Goal: Communication & Community: Ask a question

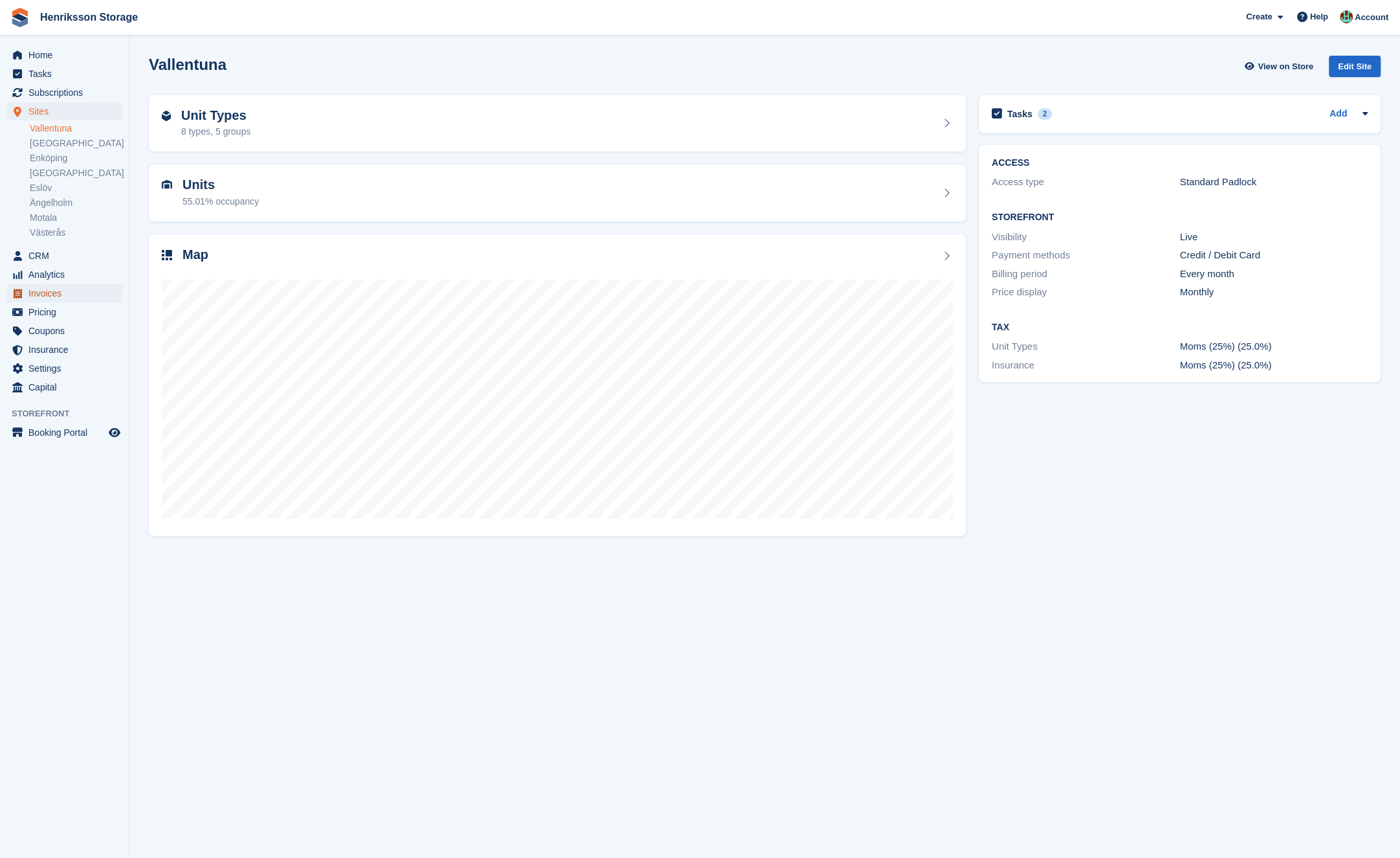
click at [64, 298] on span "Invoices" at bounding box center [68, 293] width 77 height 18
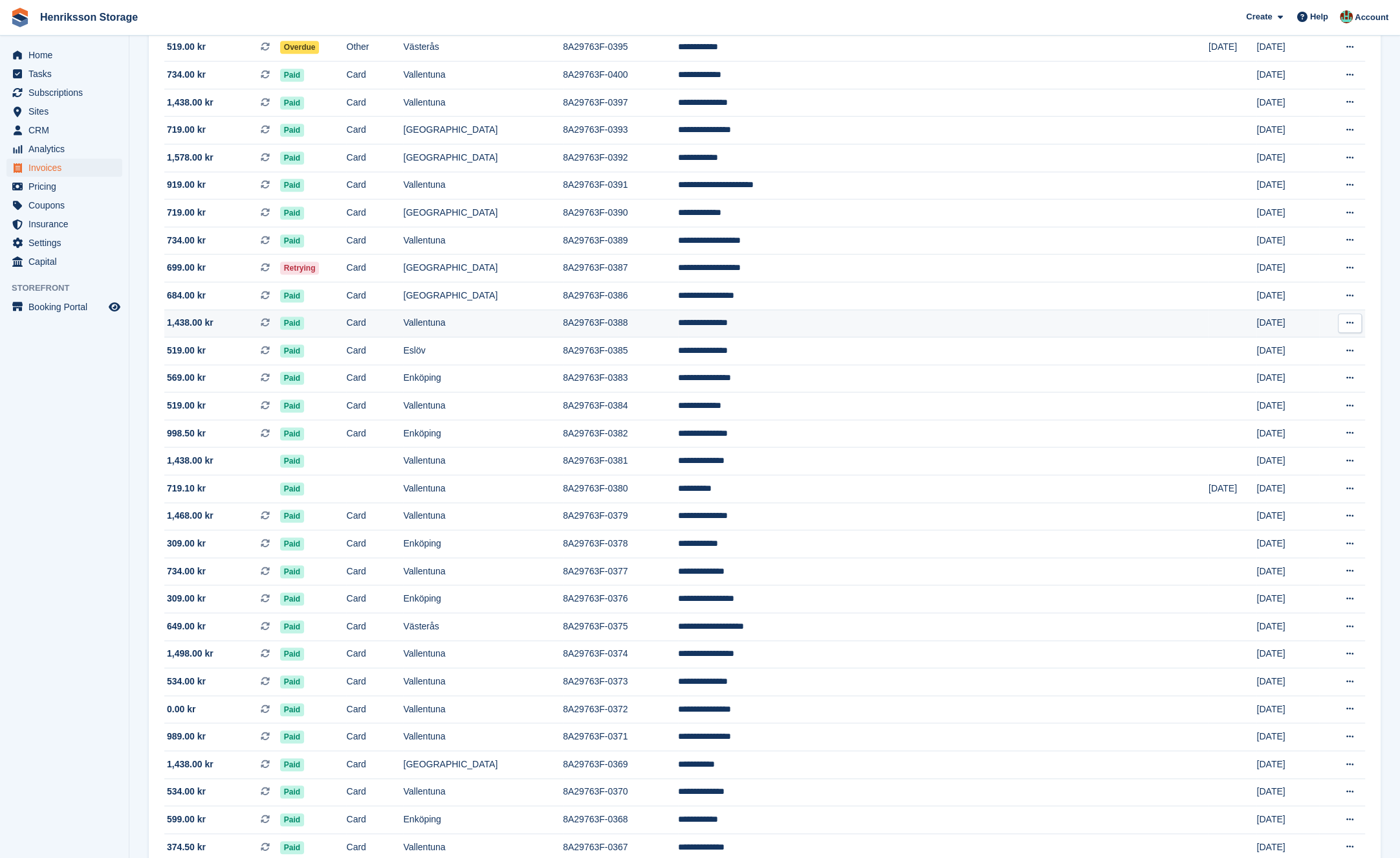
scroll to position [806, 0]
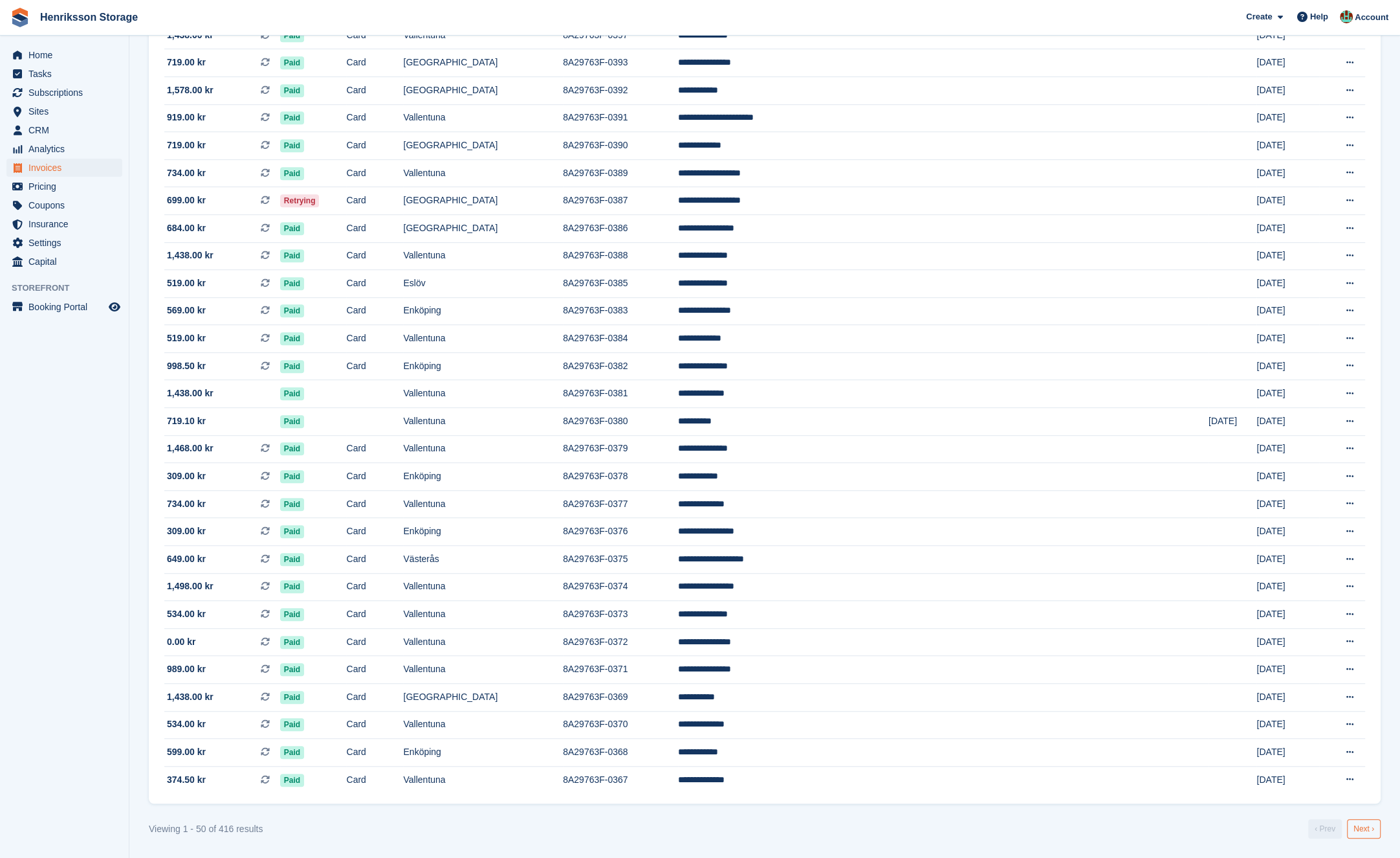
click at [1372, 827] on link "Next ›" at bounding box center [1363, 828] width 33 height 20
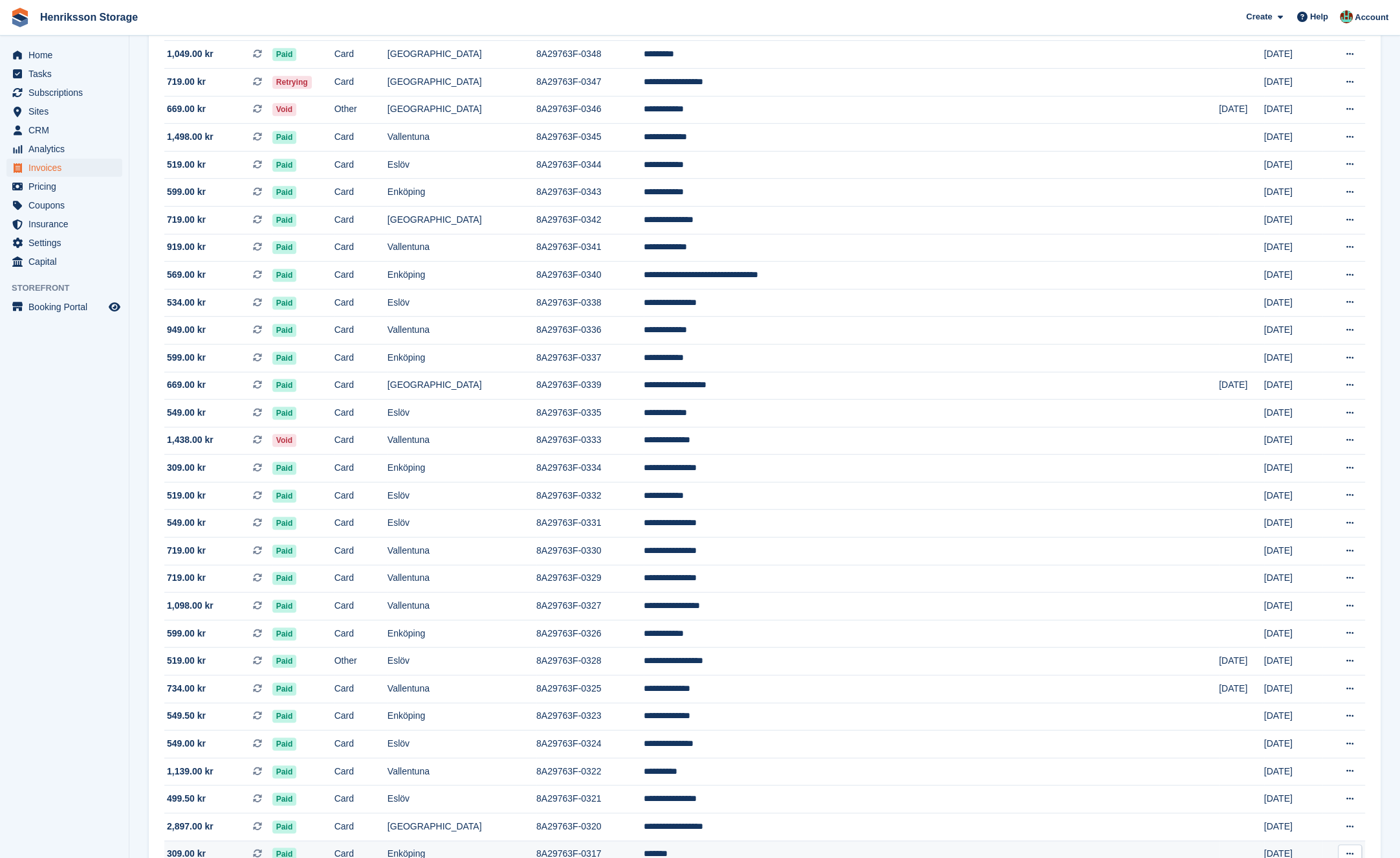
scroll to position [806, 0]
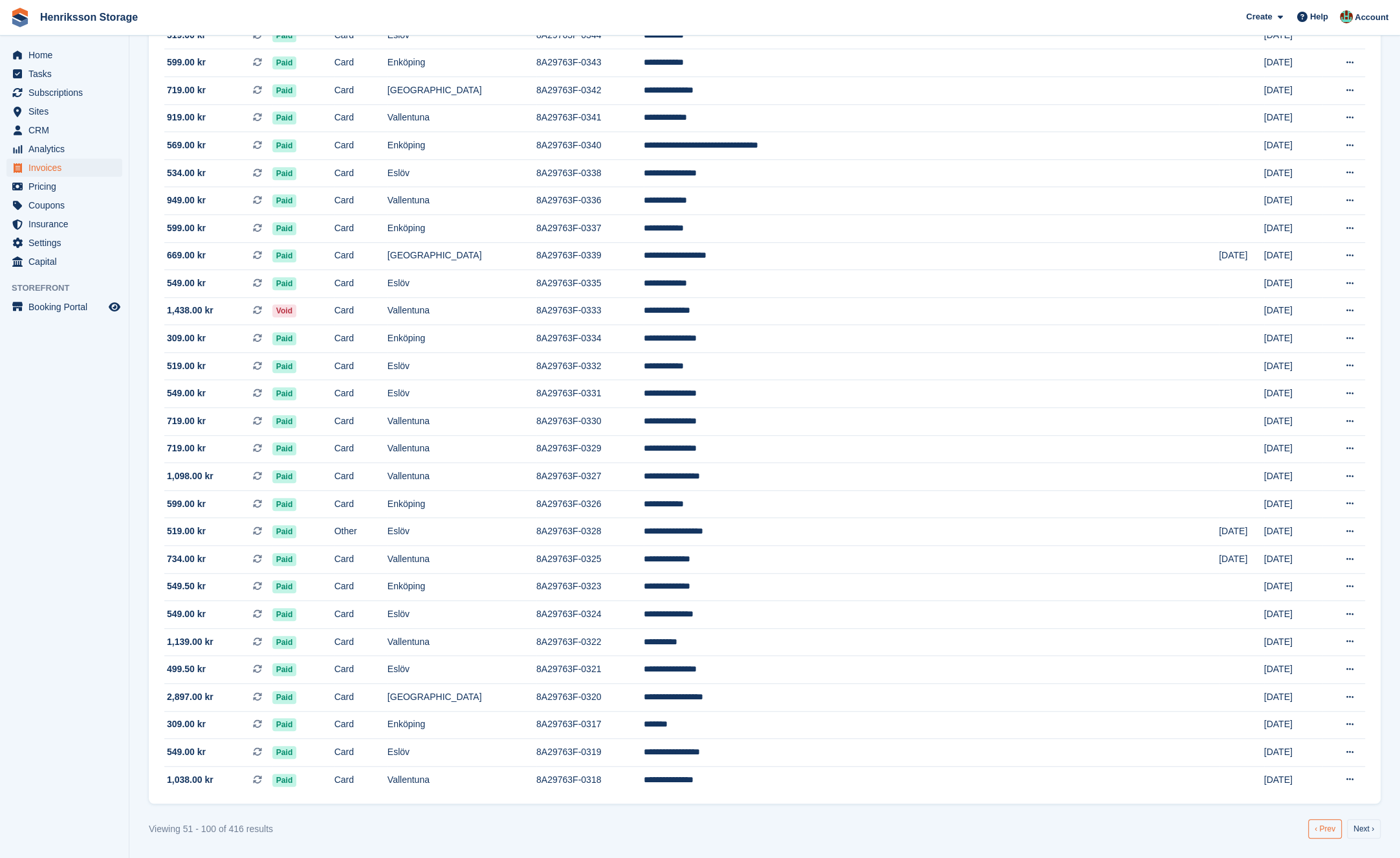
click at [1329, 824] on link "‹ Prev" at bounding box center [1324, 828] width 33 height 20
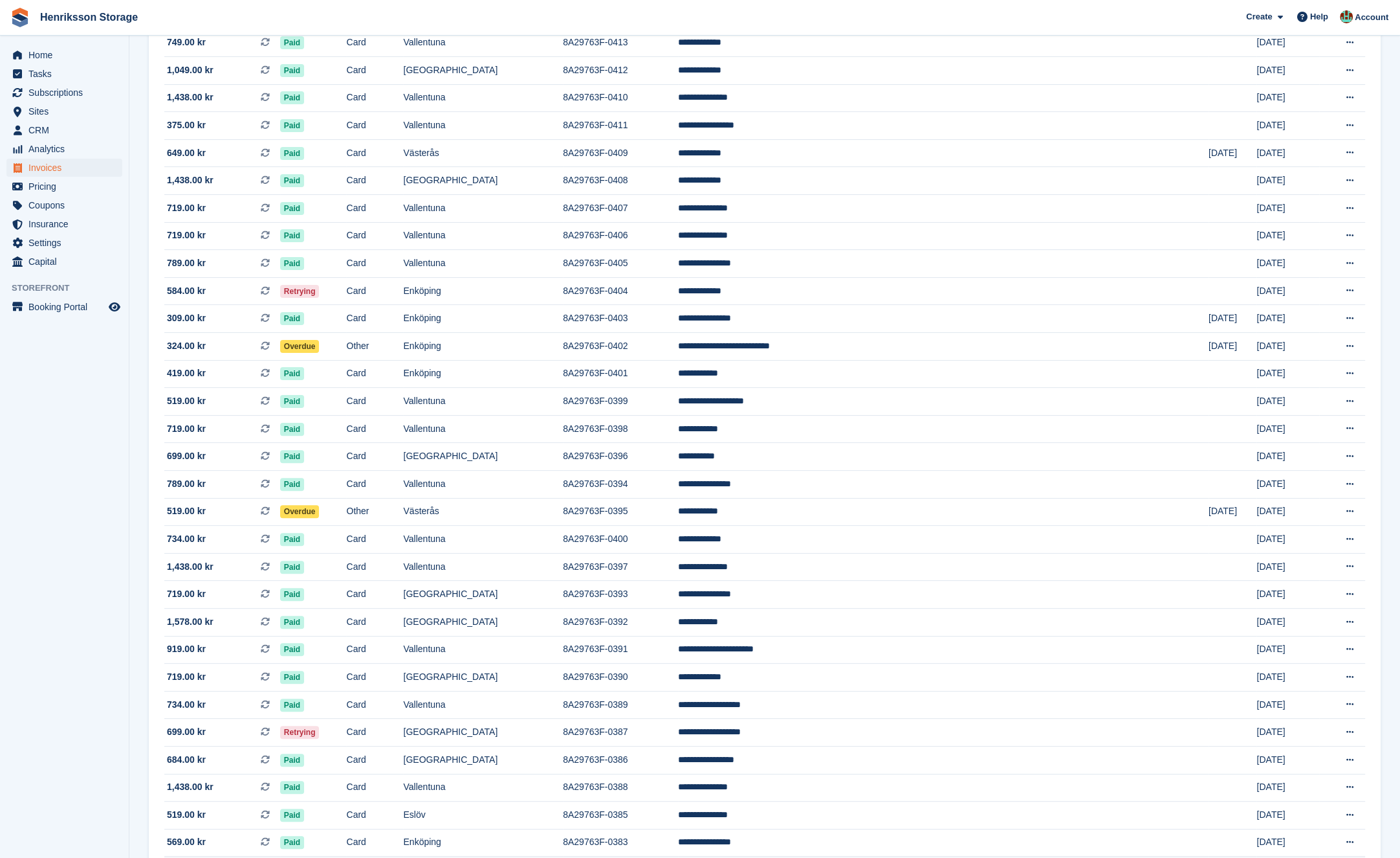
scroll to position [270, 0]
click at [403, 279] on td "Card" at bounding box center [374, 290] width 57 height 28
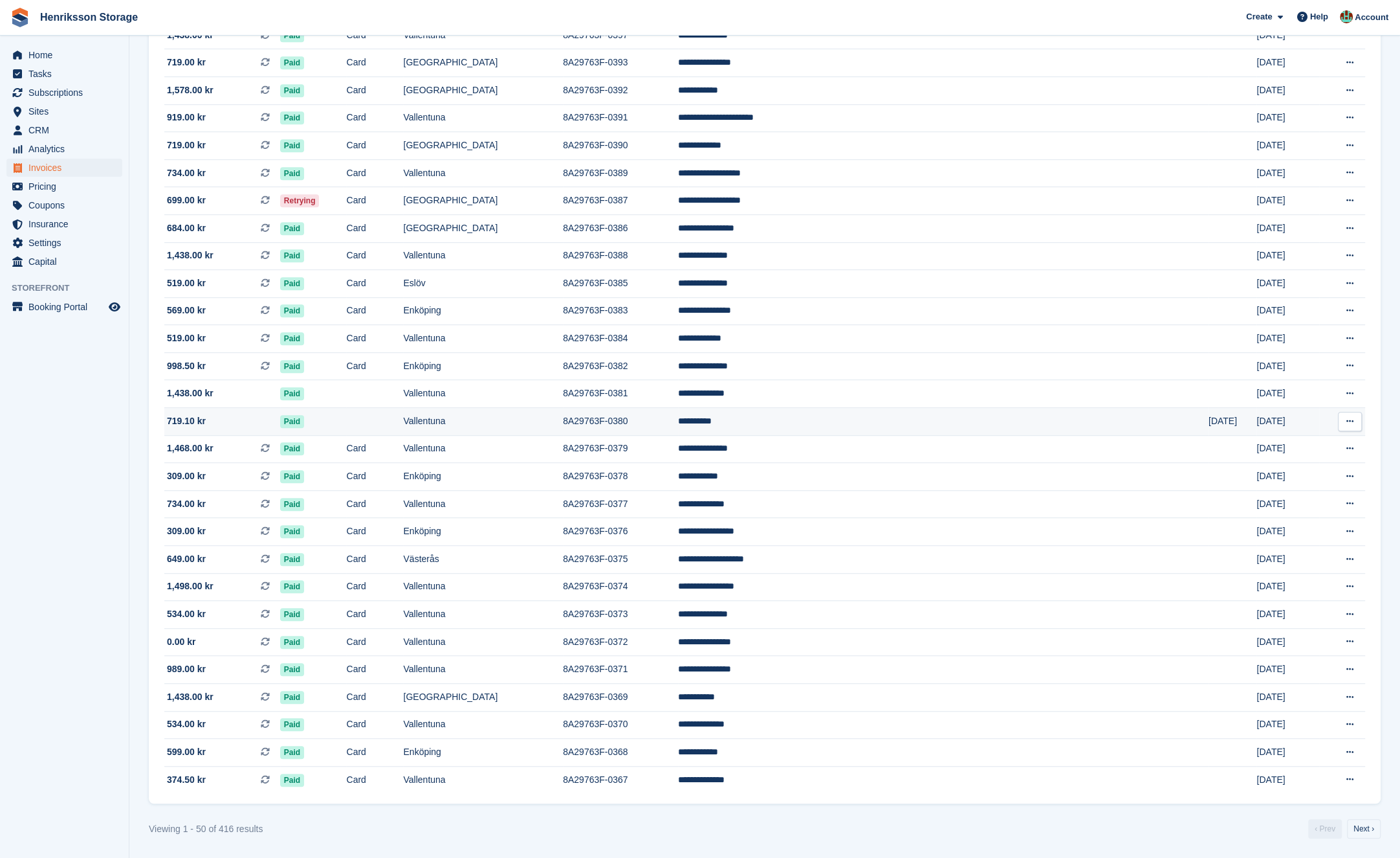
scroll to position [806, 0]
click at [1357, 814] on turbo-frame "Invoices A complete list of invoices for all payments Export Export Invoices Ex…" at bounding box center [764, 46] width 1232 height 1584
click at [1359, 818] on link "Next ›" at bounding box center [1363, 828] width 33 height 20
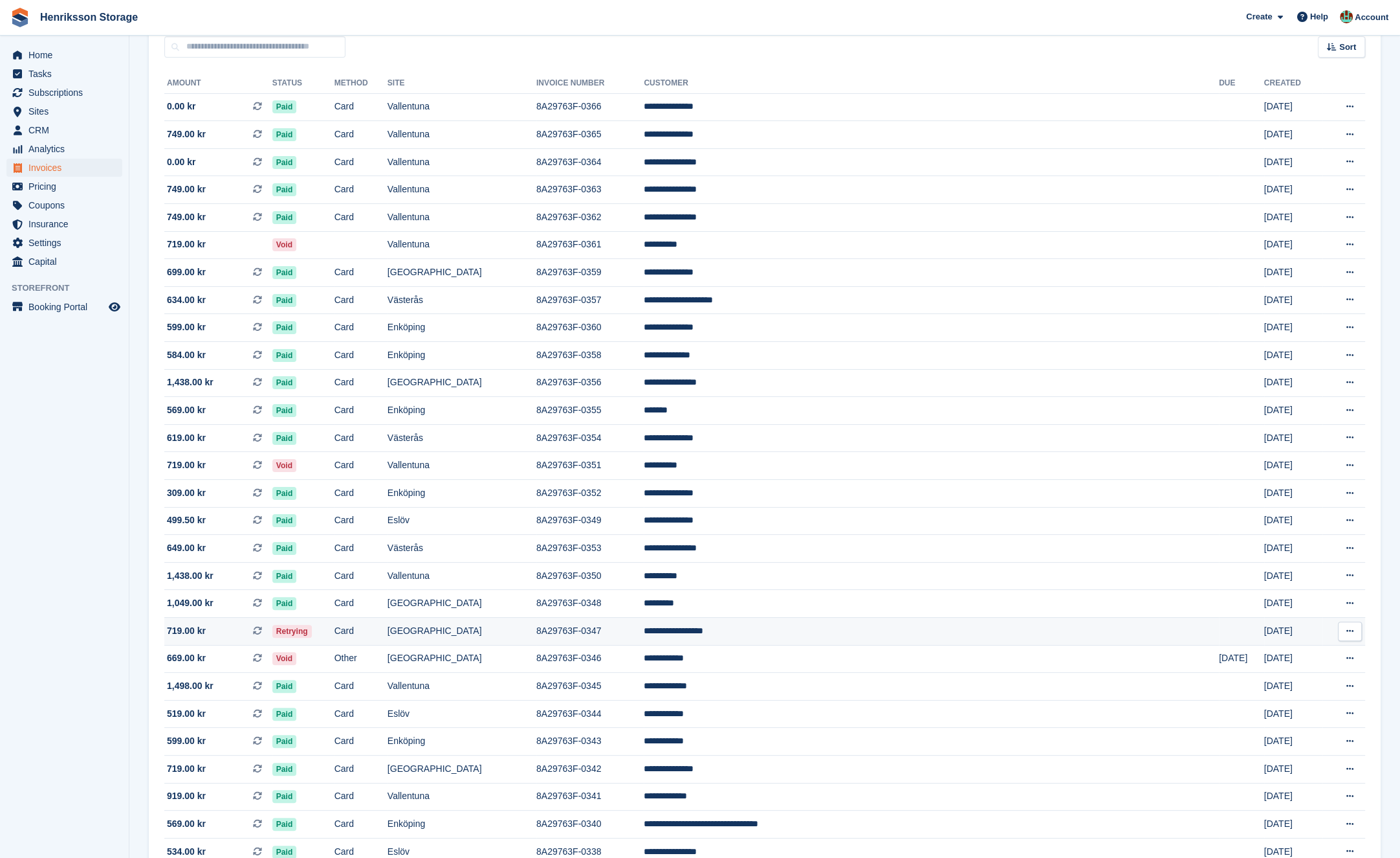
scroll to position [125, 0]
click at [387, 625] on td "Card" at bounding box center [360, 629] width 53 height 28
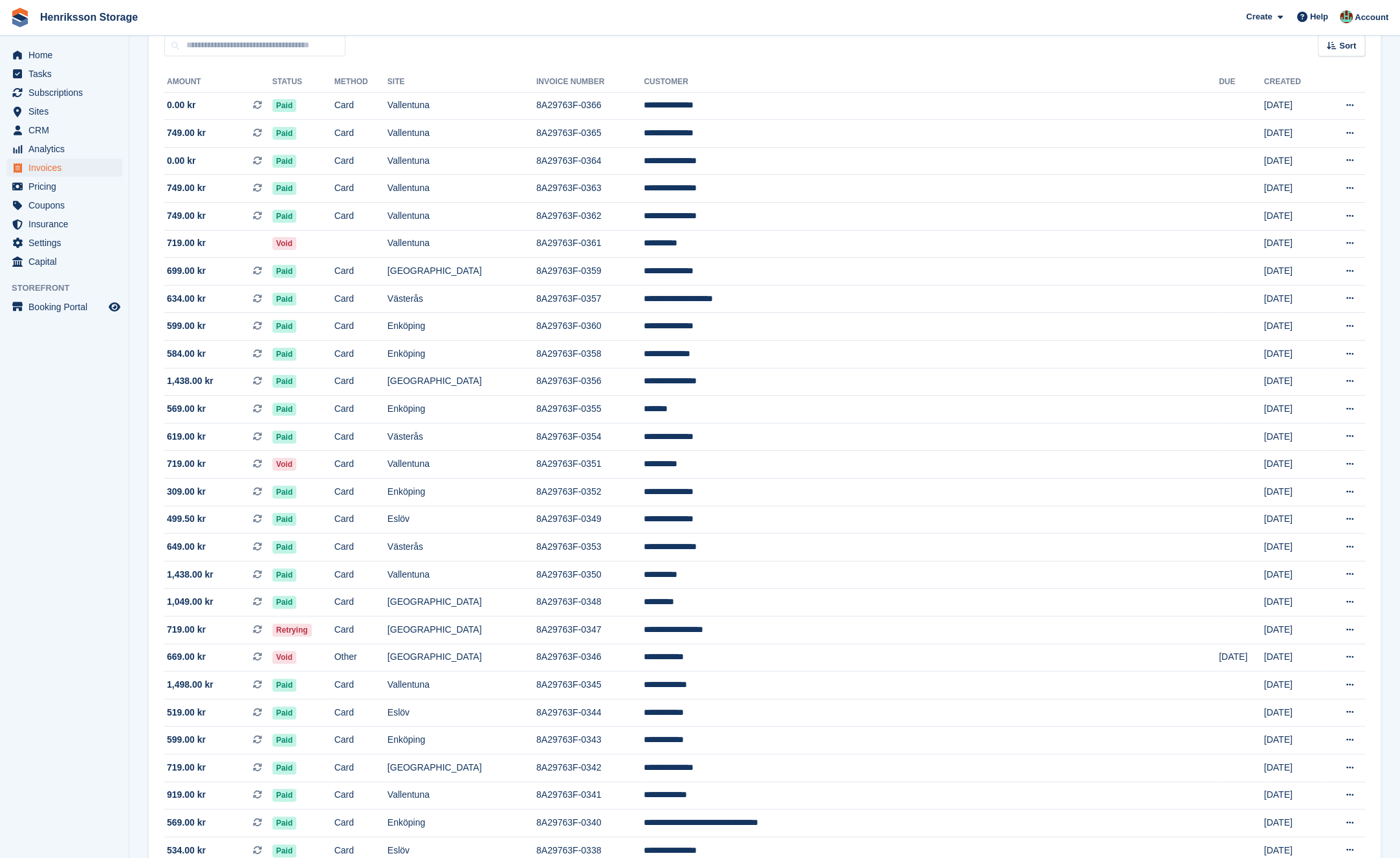
scroll to position [806, 0]
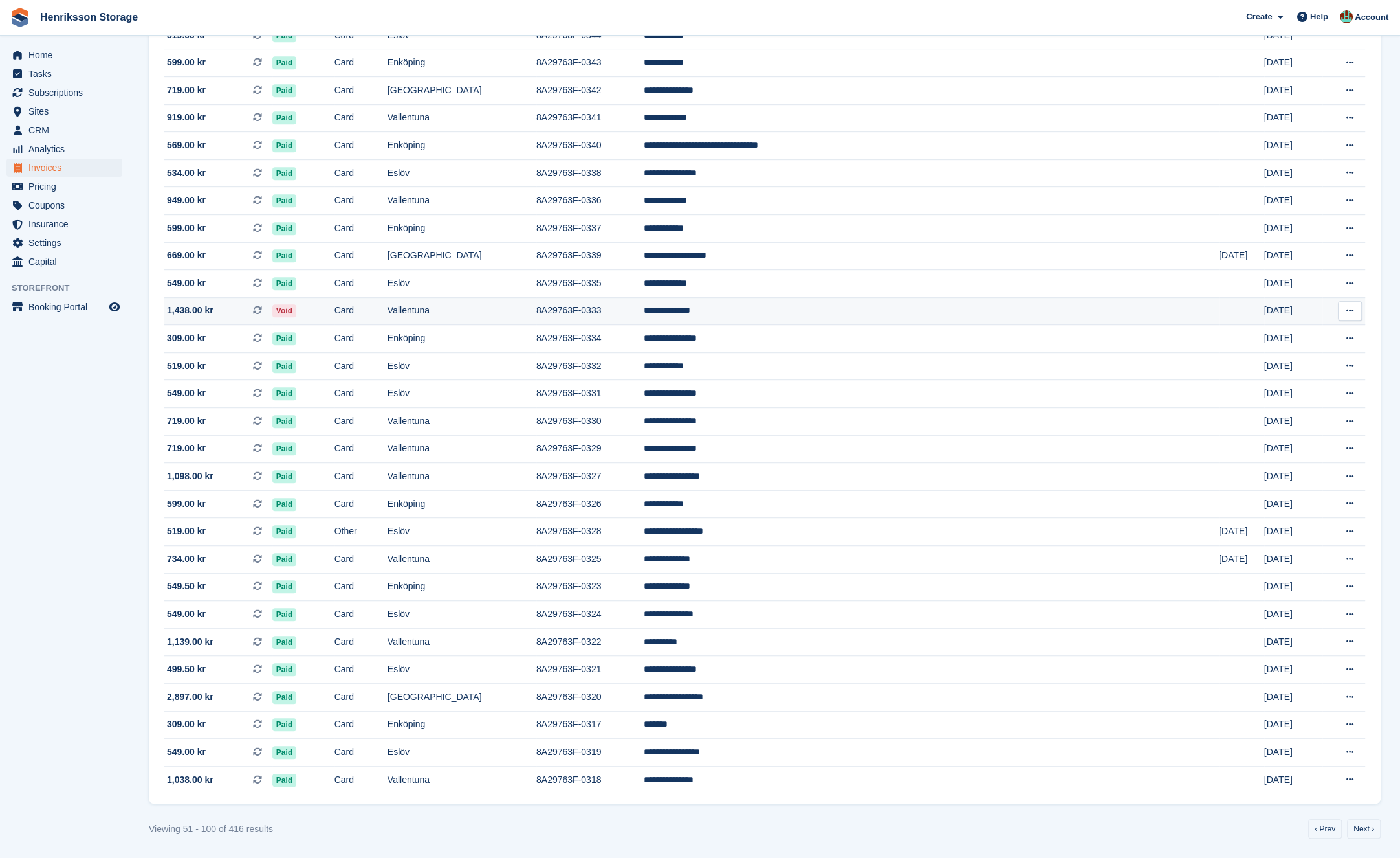
click at [644, 318] on td "8A29763F-0333" at bounding box center [589, 311] width 107 height 28
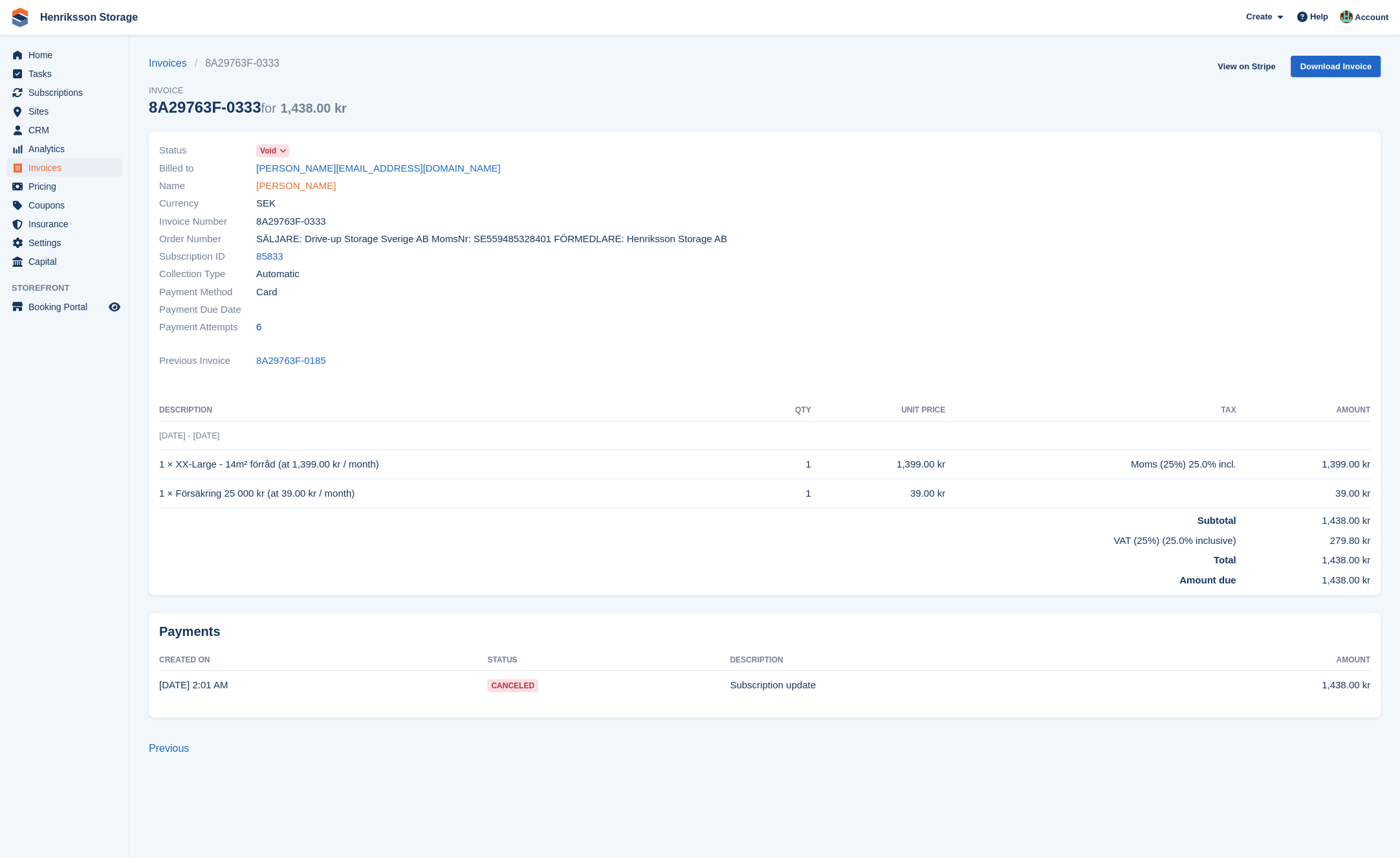
click at [306, 187] on link "Johan Sandberg" at bounding box center [295, 186] width 79 height 15
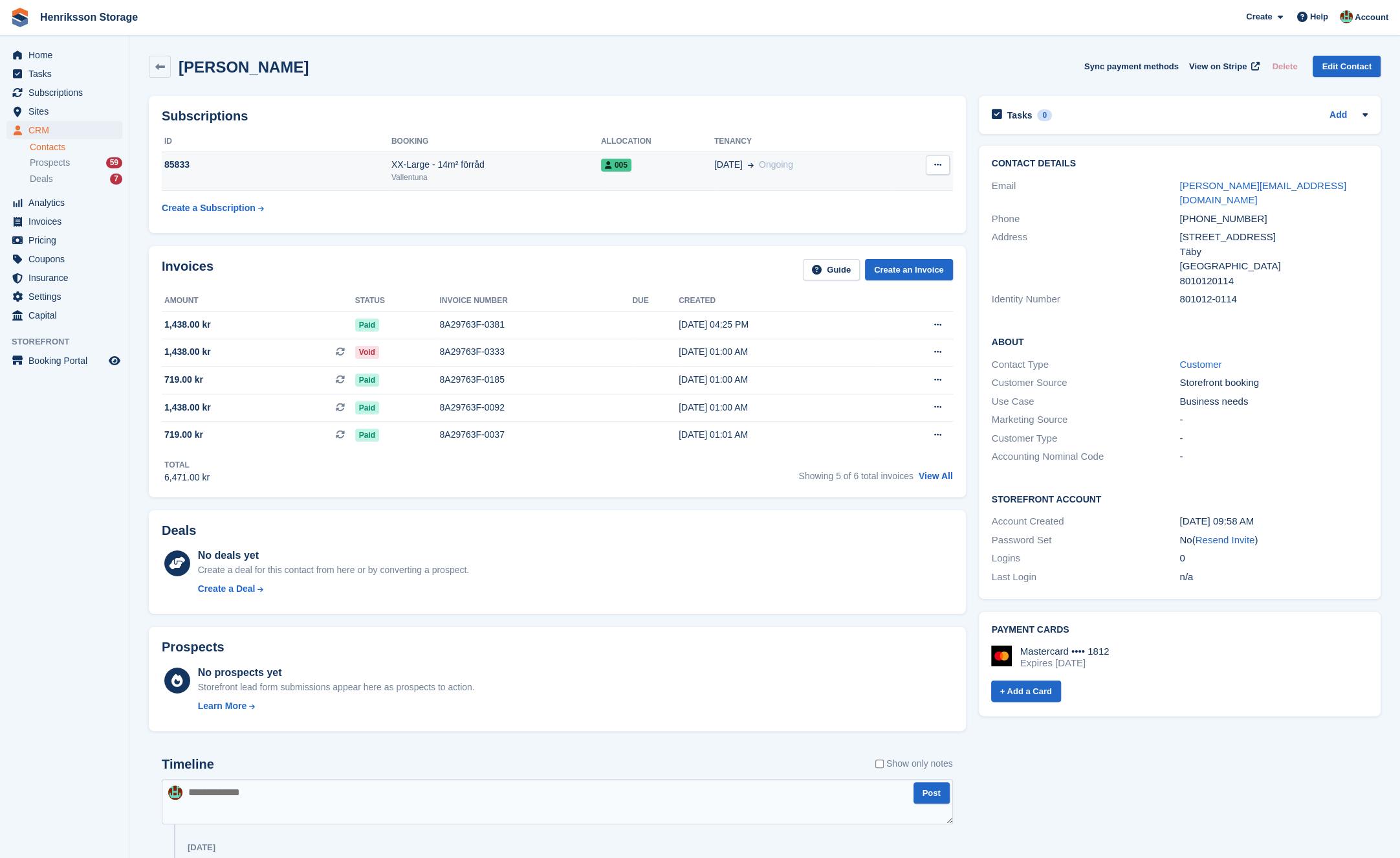
drag, startPoint x: 302, startPoint y: 192, endPoint x: 309, endPoint y: 189, distance: 7.6
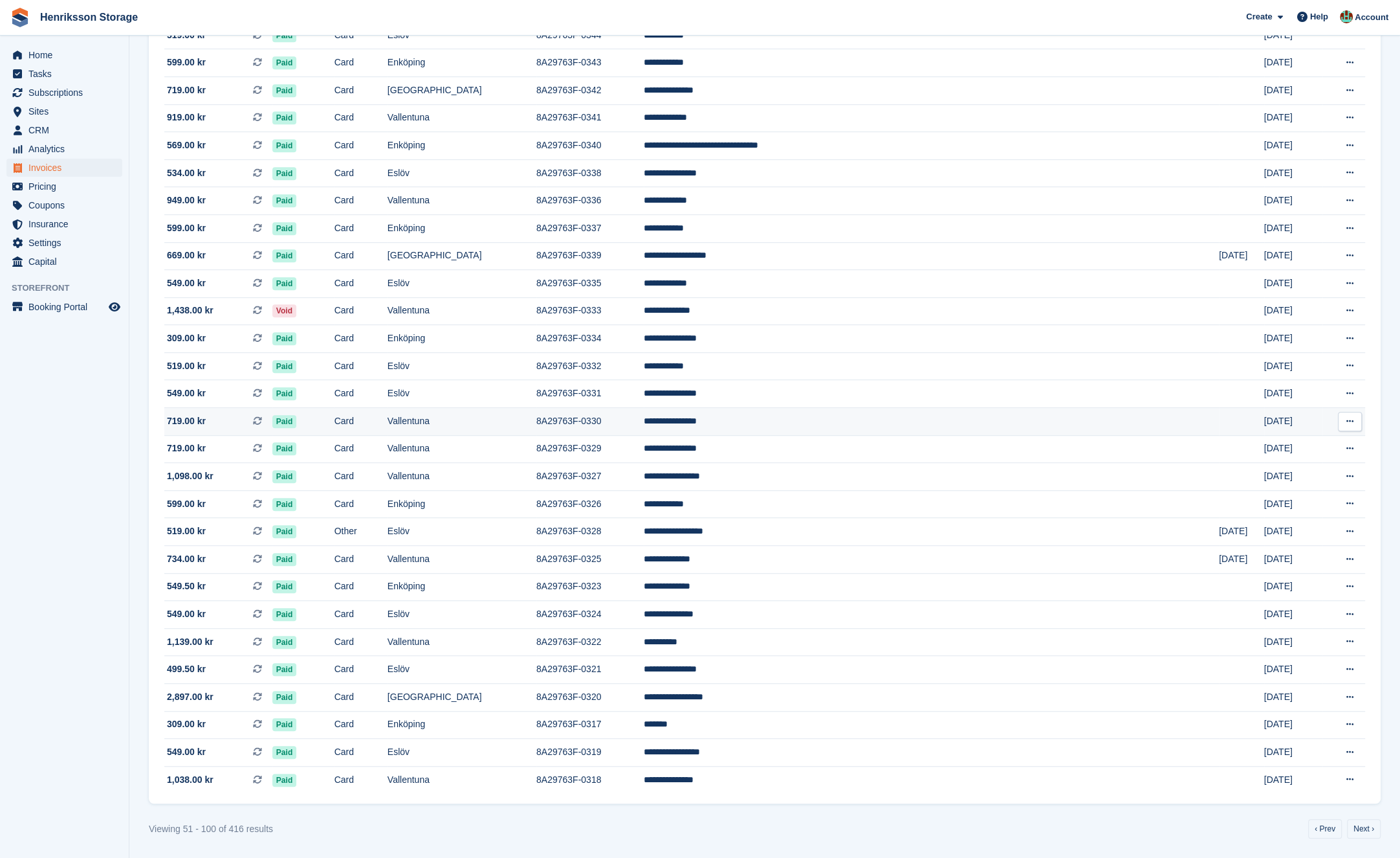
scroll to position [806, 0]
click at [1328, 830] on link "‹ Prev" at bounding box center [1324, 828] width 33 height 20
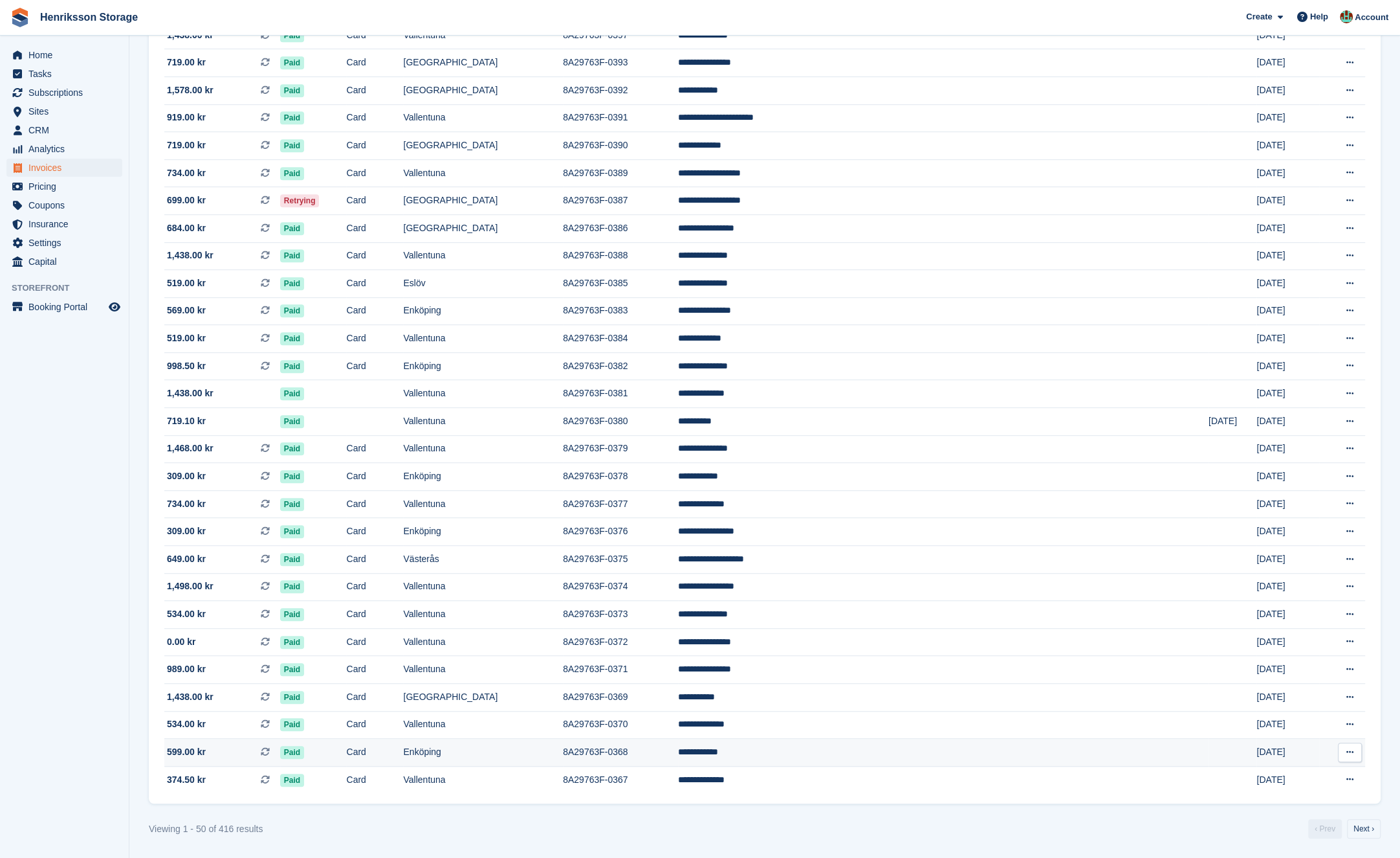
scroll to position [806, 0]
click at [1359, 813] on turbo-frame "Invoices A complete list of invoices for all payments Export Export Invoices Ex…" at bounding box center [764, 46] width 1232 height 1584
click at [1359, 816] on turbo-frame "Invoices A complete list of invoices for all payments Export Export Invoices Ex…" at bounding box center [764, 46] width 1232 height 1584
click at [1360, 821] on link "Next ›" at bounding box center [1363, 828] width 33 height 20
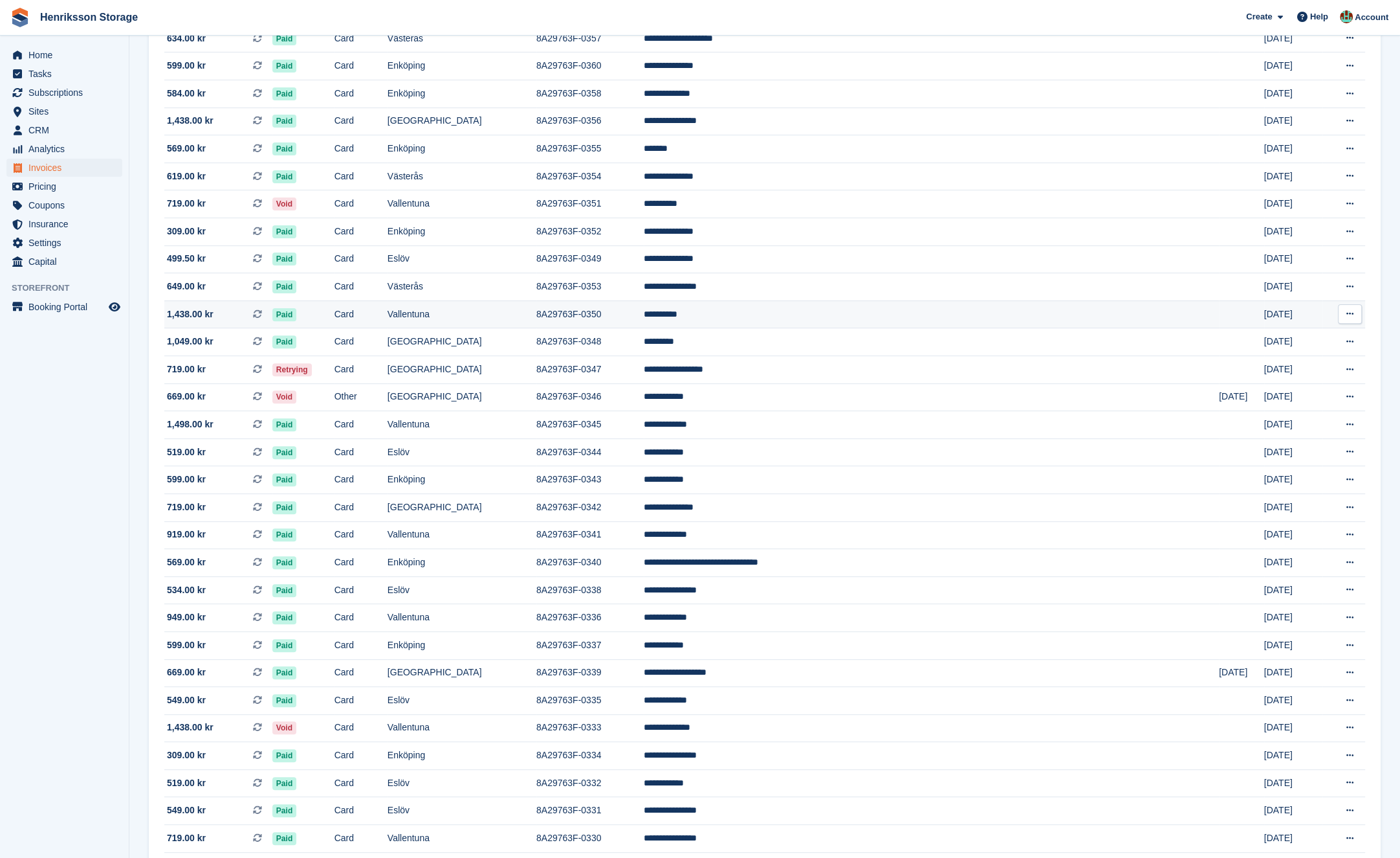
scroll to position [317, 0]
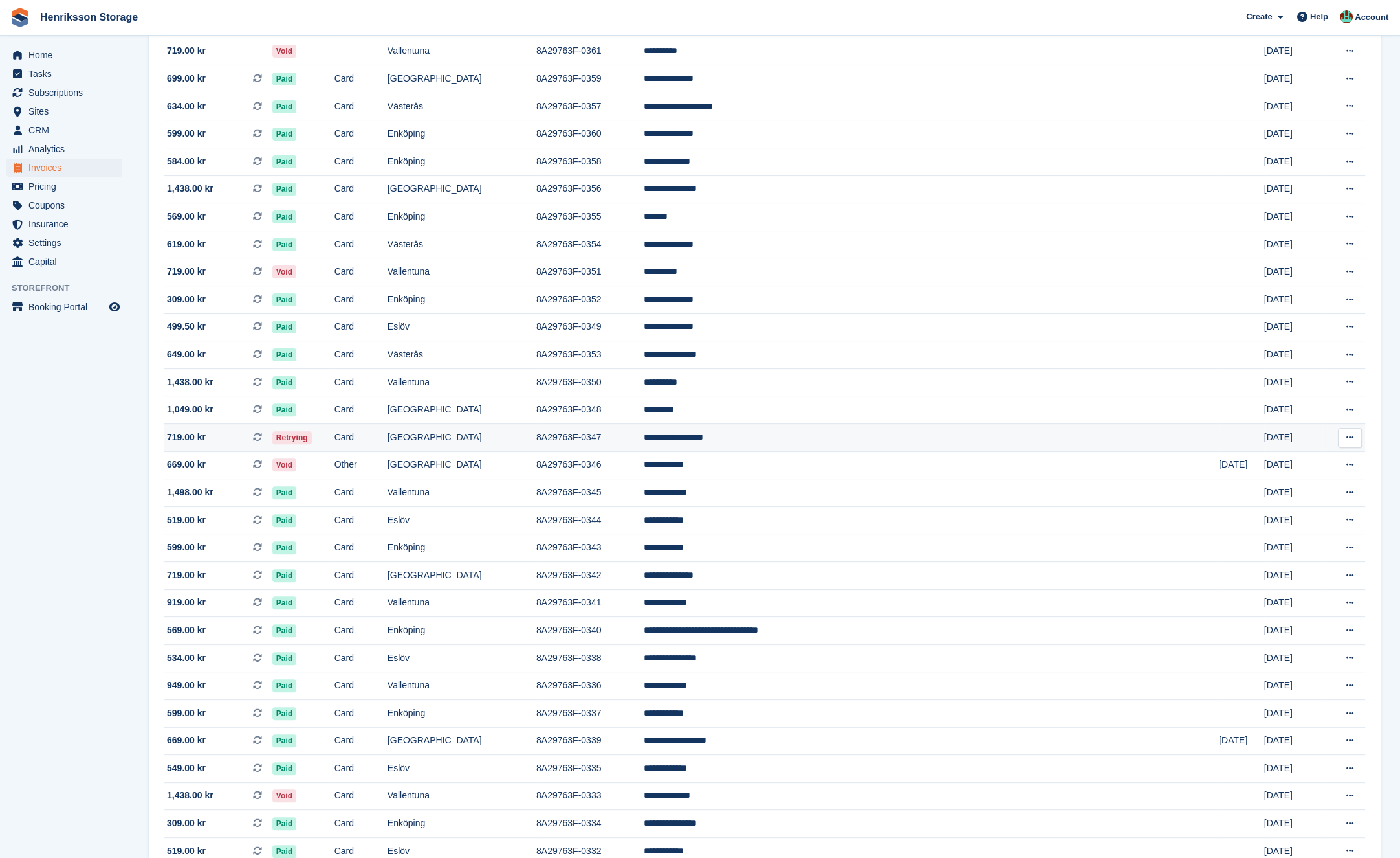
click at [334, 437] on td "Retrying" at bounding box center [303, 437] width 62 height 28
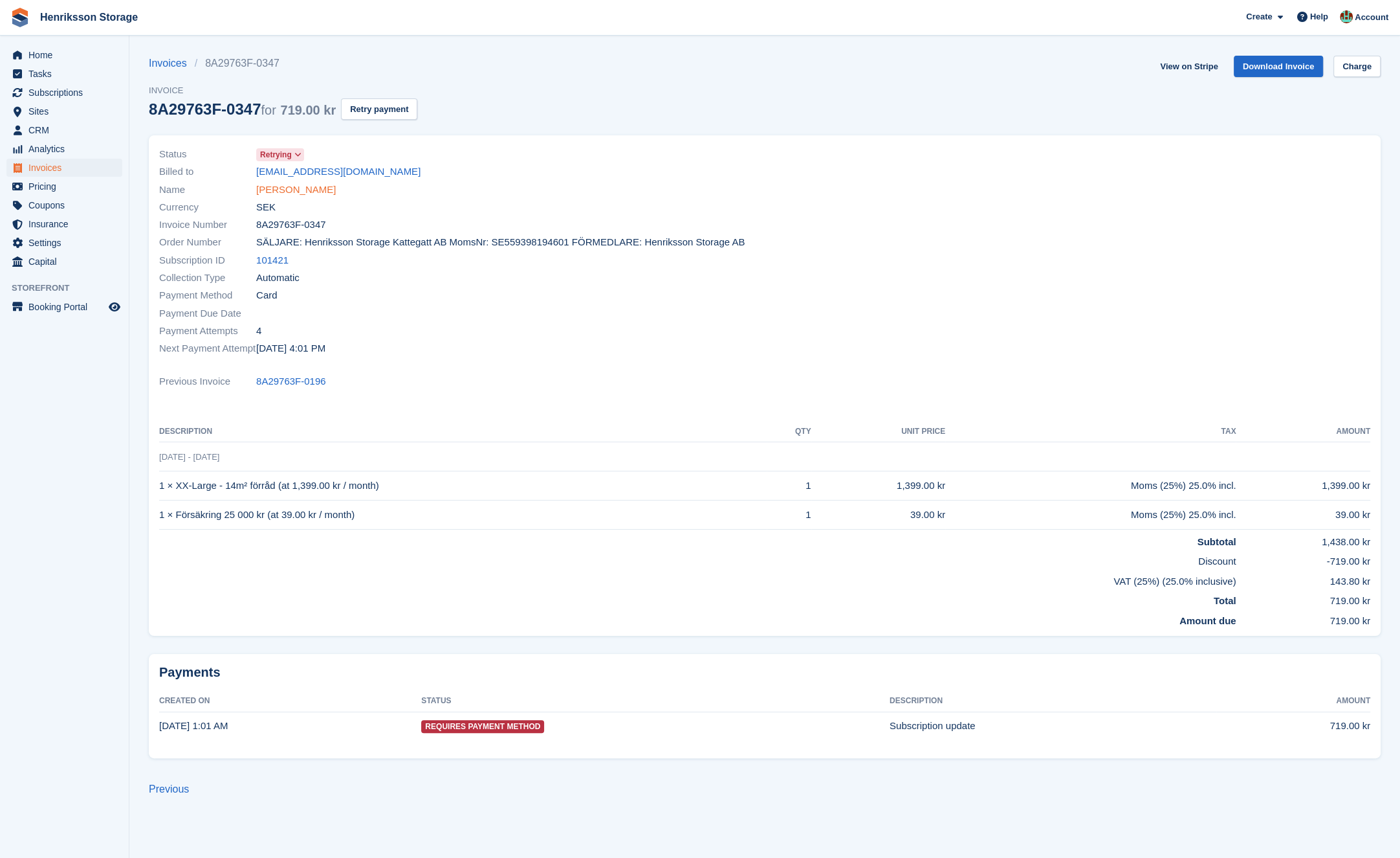
click at [311, 191] on link "Alaa Aldin Algreet" at bounding box center [295, 190] width 79 height 15
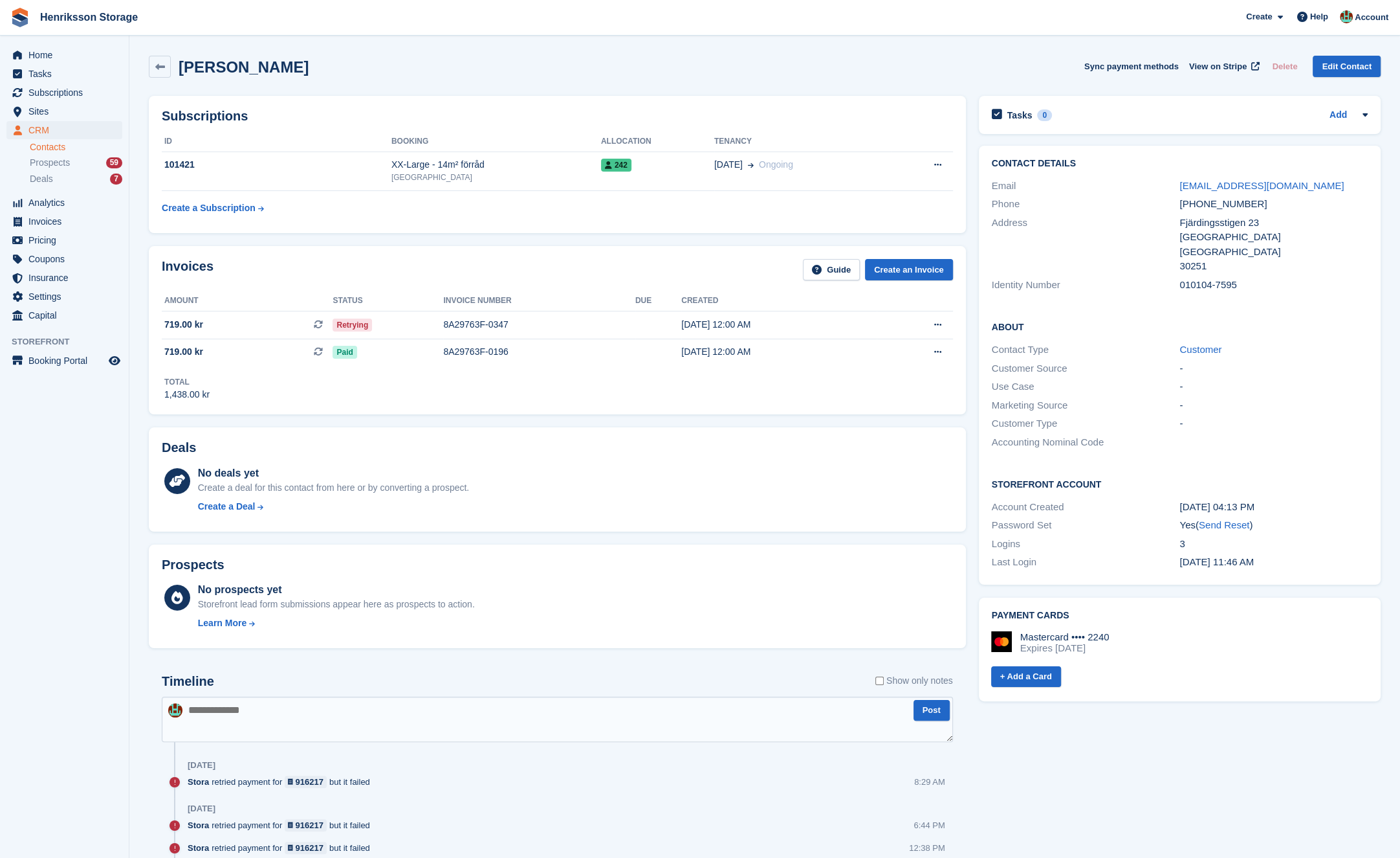
click at [1197, 210] on div "+46739639255" at bounding box center [1273, 204] width 188 height 15
click at [1197, 207] on div "+46739639255" at bounding box center [1273, 204] width 188 height 15
copy div "+46739639255"
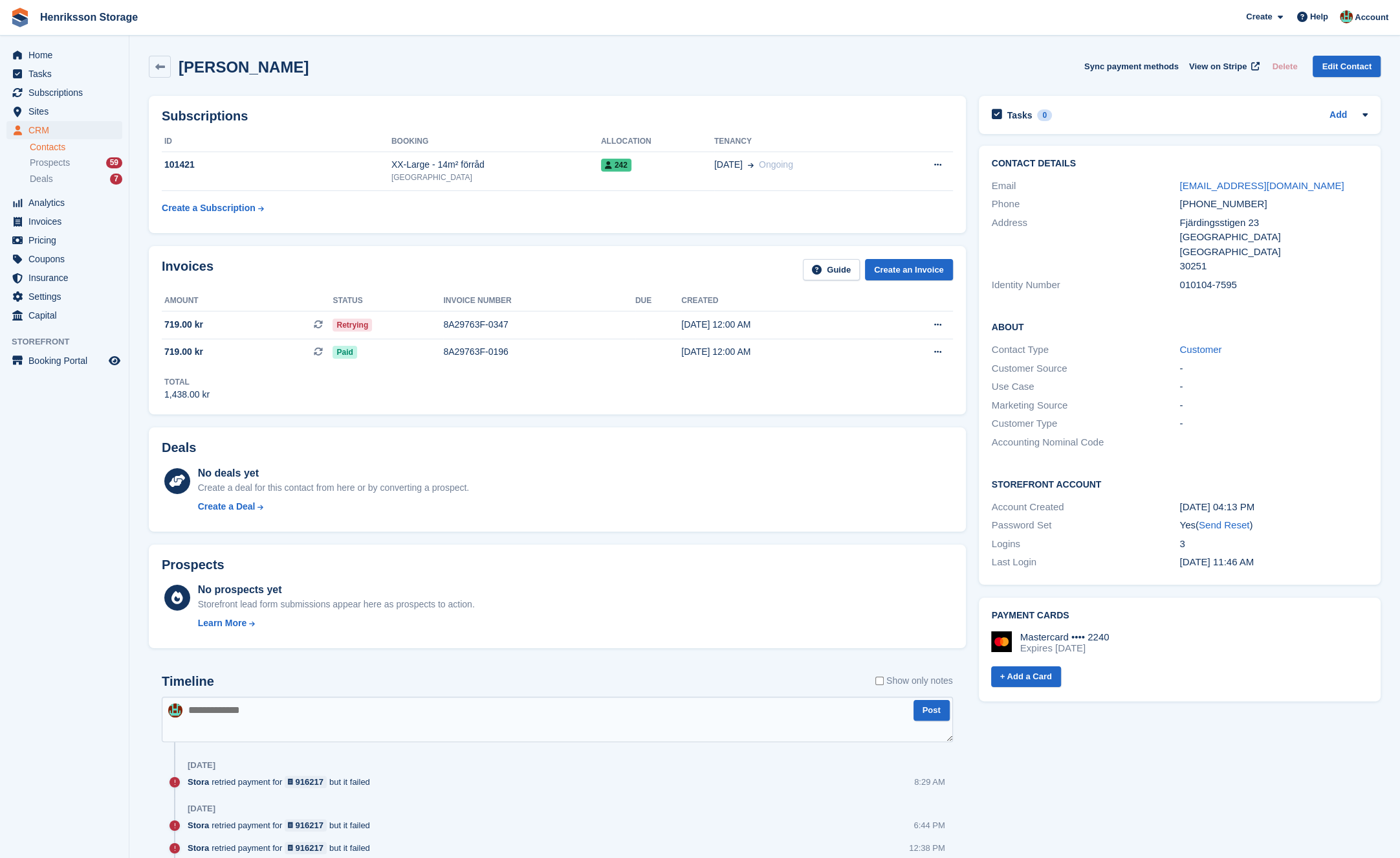
click at [1104, 220] on div "Address" at bounding box center [1086, 244] width 188 height 59
click at [422, 314] on td "Retrying" at bounding box center [387, 324] width 111 height 28
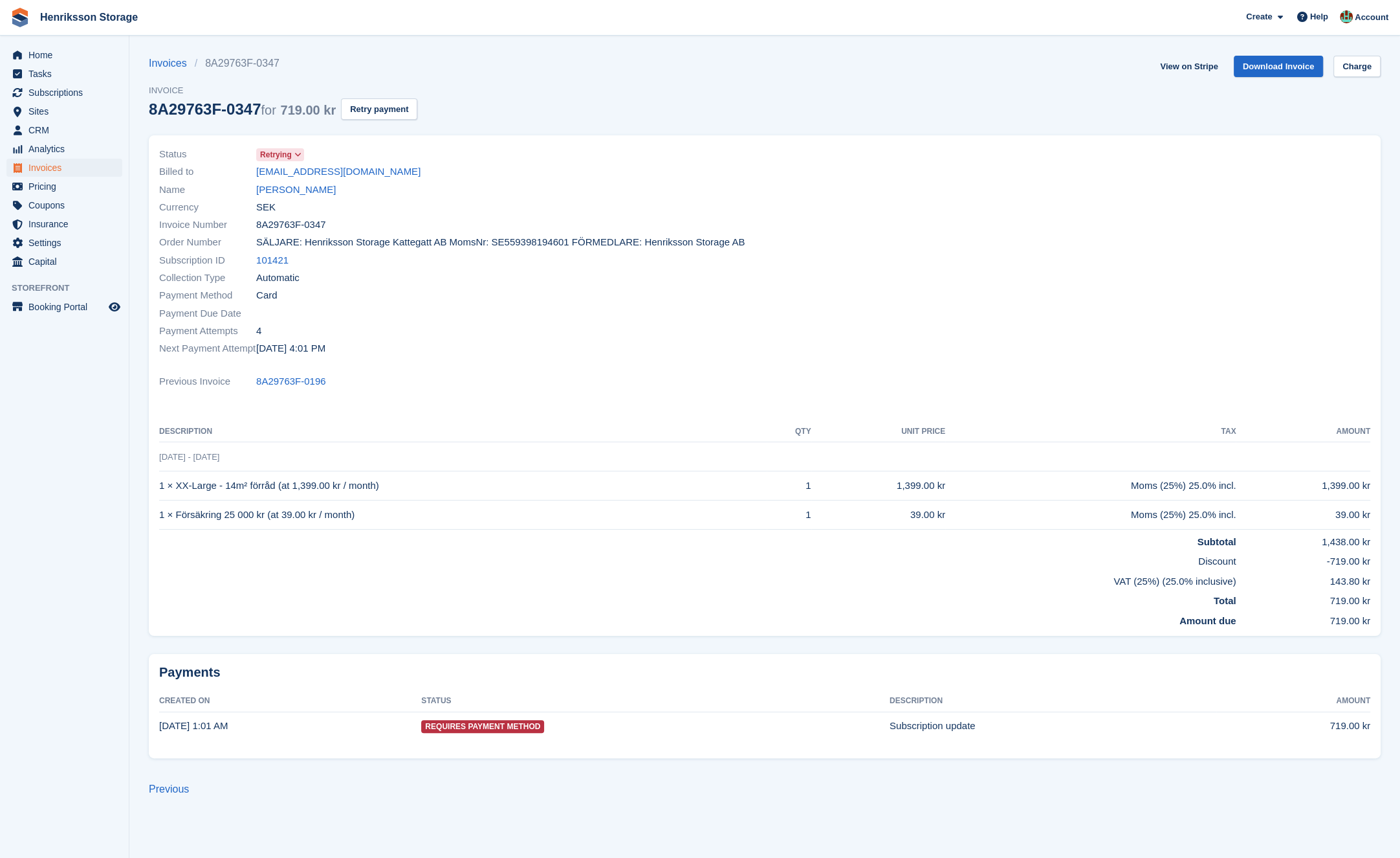
drag, startPoint x: 341, startPoint y: 346, endPoint x: 168, endPoint y: 233, distance: 206.6
click at [168, 233] on div "Status Retrying Billed to [EMAIL_ADDRESS][DOMAIN_NAME] Name [PERSON_NAME] Curre…" at bounding box center [458, 251] width 614 height 227
click at [167, 214] on div "Currency SEK" at bounding box center [459, 206] width 598 height 17
click at [163, 196] on span "Name" at bounding box center [208, 190] width 97 height 15
drag, startPoint x: 194, startPoint y: 189, endPoint x: 339, endPoint y: 352, distance: 218.2
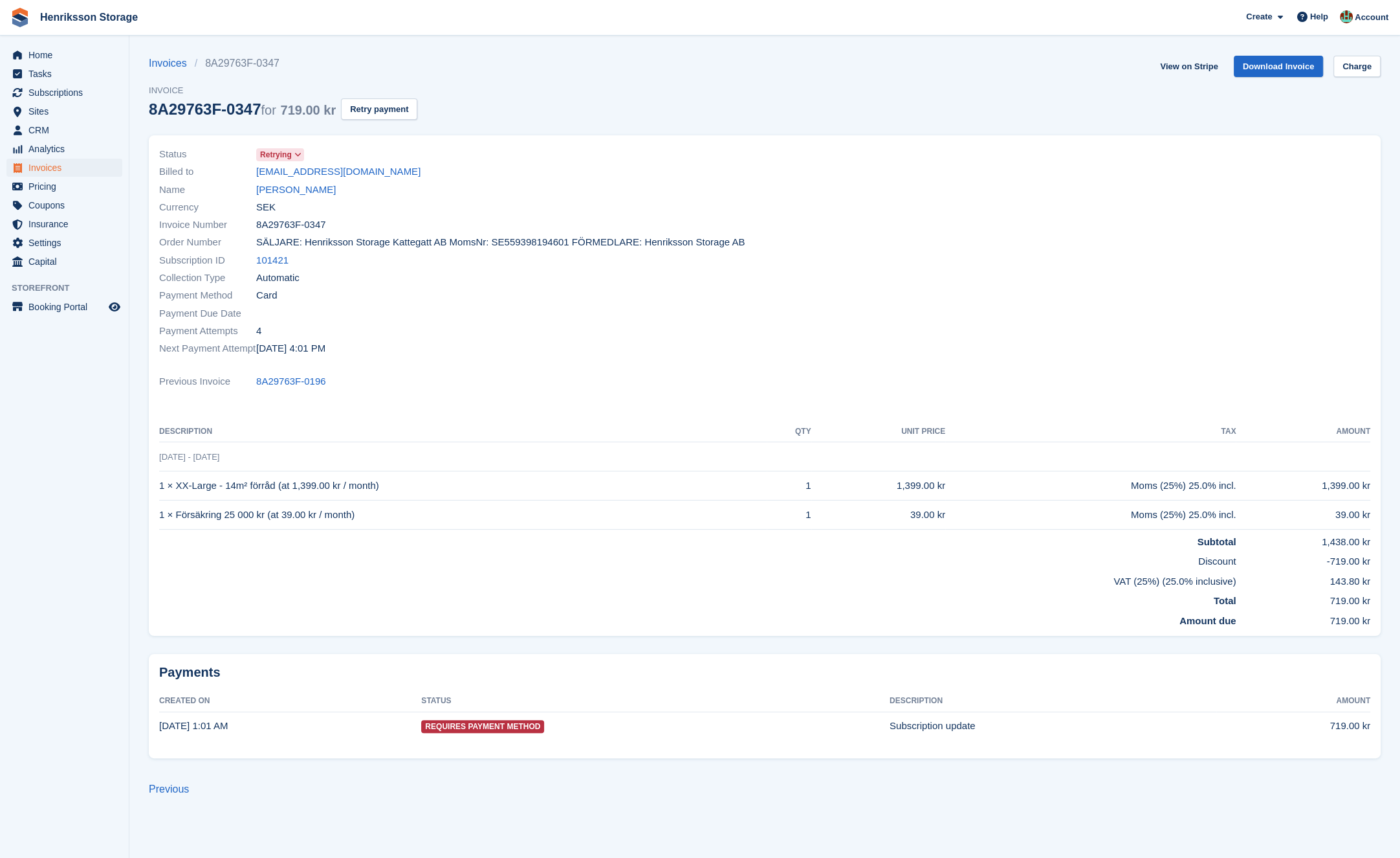
click at [339, 352] on div "Status Retrying Billed to [EMAIL_ADDRESS][DOMAIN_NAME] Name [PERSON_NAME] Curre…" at bounding box center [458, 251] width 614 height 227
click at [339, 352] on div "Next Payment Attempt 2 Oct, 4:01 PM" at bounding box center [459, 348] width 598 height 17
drag, startPoint x: 348, startPoint y: 378, endPoint x: 148, endPoint y: 151, distance: 302.5
click at [149, 151] on div "Status Retrying Billed to aalgreet@gmail.com Name Alaa Aldin Algreet Currency S…" at bounding box center [764, 386] width 1232 height 501
click at [150, 151] on div "Status Retrying Billed to aalgreet@gmail.com Name Alaa Aldin Algreet Currency S…" at bounding box center [764, 386] width 1232 height 501
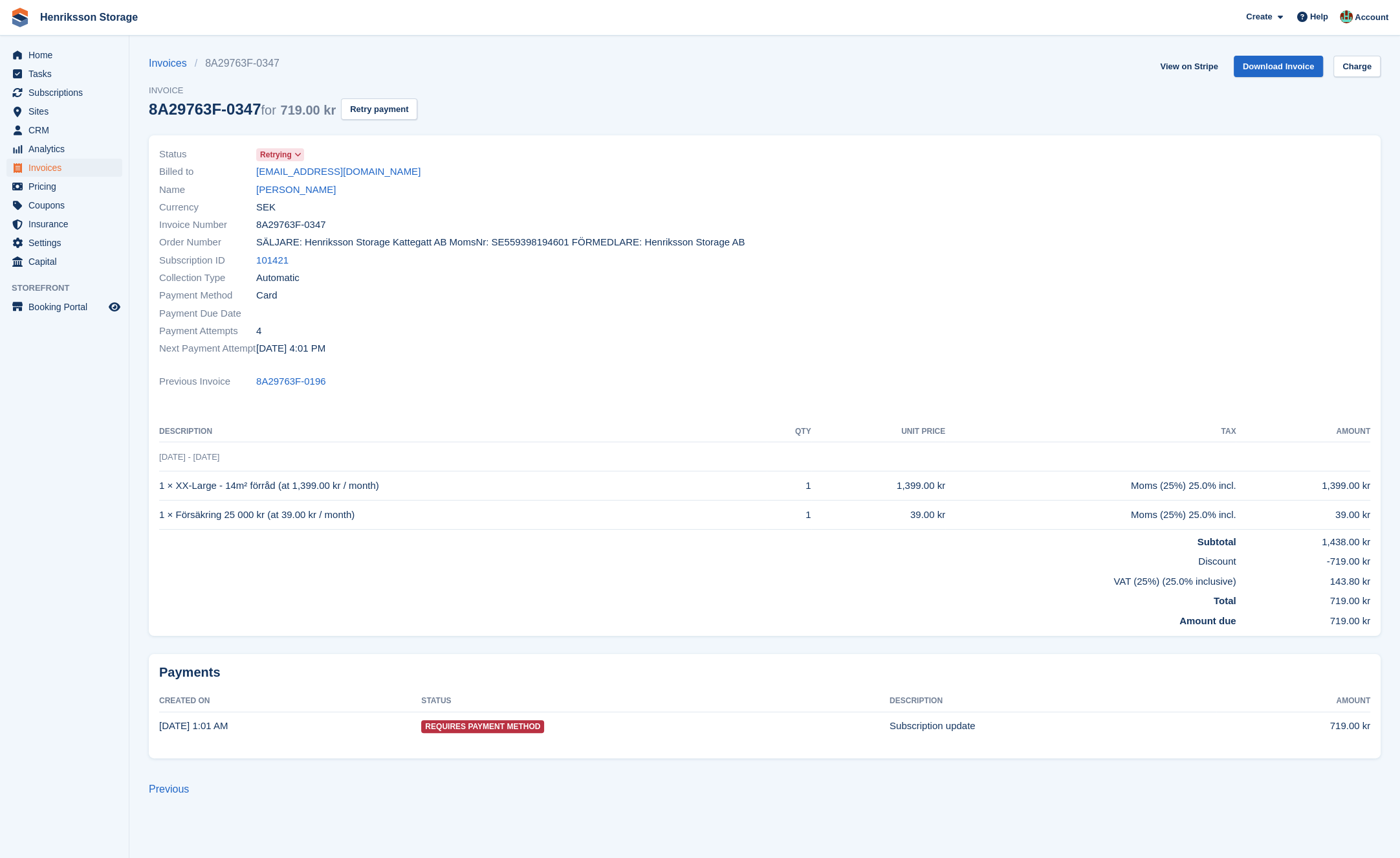
drag, startPoint x: 159, startPoint y: 158, endPoint x: 391, endPoint y: 402, distance: 336.7
click at [391, 402] on div "Status Retrying Billed to aalgreet@gmail.com Name Alaa Aldin Algreet Currency S…" at bounding box center [764, 386] width 1232 height 501
click at [391, 394] on div "Status Retrying Billed to aalgreet@gmail.com Name Alaa Aldin Algreet Currency S…" at bounding box center [764, 386] width 1232 height 501
drag, startPoint x: 389, startPoint y: 392, endPoint x: 161, endPoint y: 145, distance: 336.1
click at [159, 143] on div "Status Retrying Billed to aalgreet@gmail.com Name Alaa Aldin Algreet Currency S…" at bounding box center [764, 386] width 1232 height 501
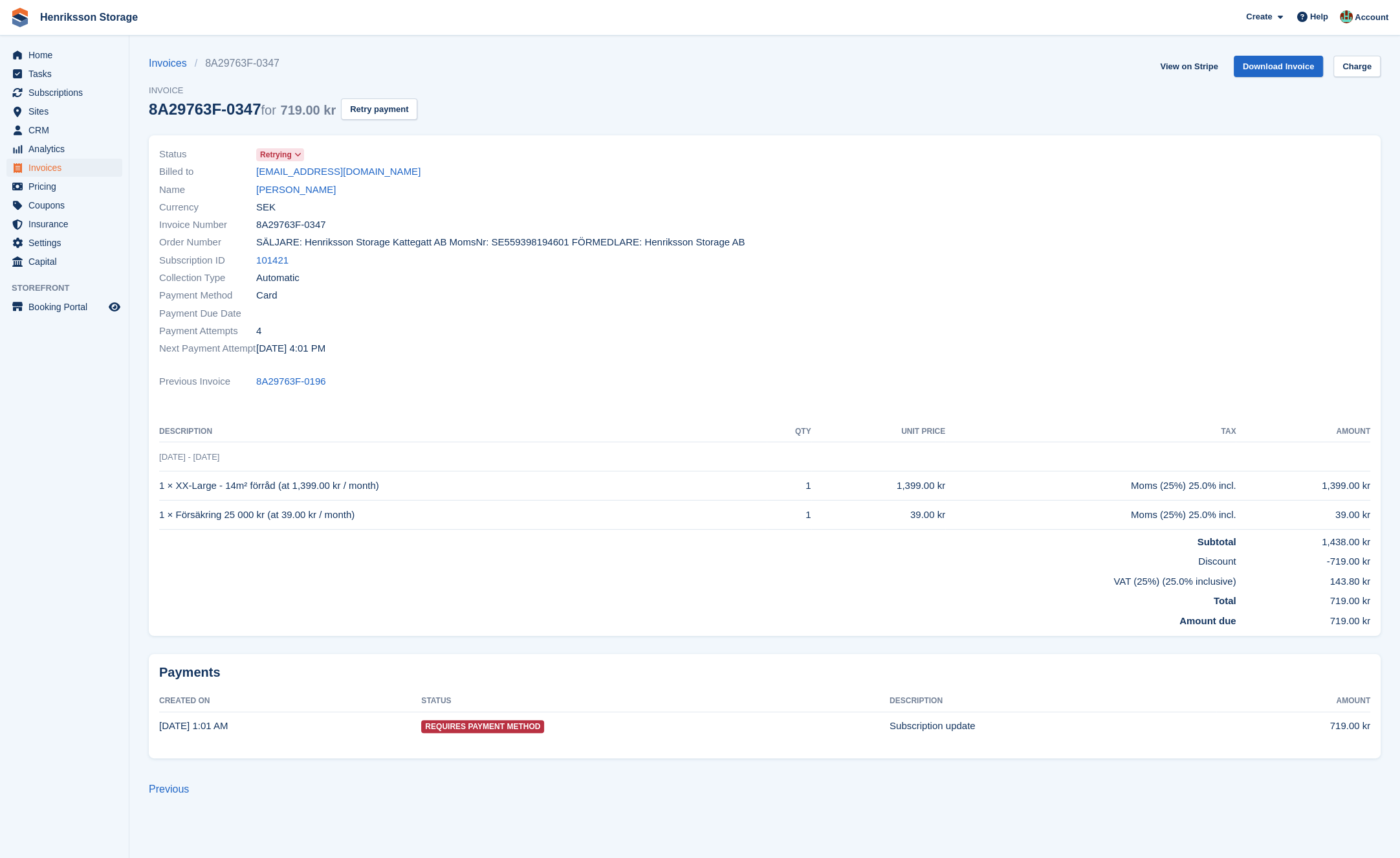
click at [168, 153] on span "Status" at bounding box center [208, 154] width 97 height 15
drag, startPoint x: 162, startPoint y: 158, endPoint x: 383, endPoint y: 383, distance: 315.4
click at [383, 383] on div "Status Retrying Billed to aalgreet@gmail.com Name Alaa Aldin Algreet Currency S…" at bounding box center [764, 386] width 1232 height 501
click at [383, 383] on div "Previous Invoice 8A29763F-0196" at bounding box center [765, 381] width 1211 height 17
drag, startPoint x: 361, startPoint y: 383, endPoint x: 153, endPoint y: 155, distance: 308.6
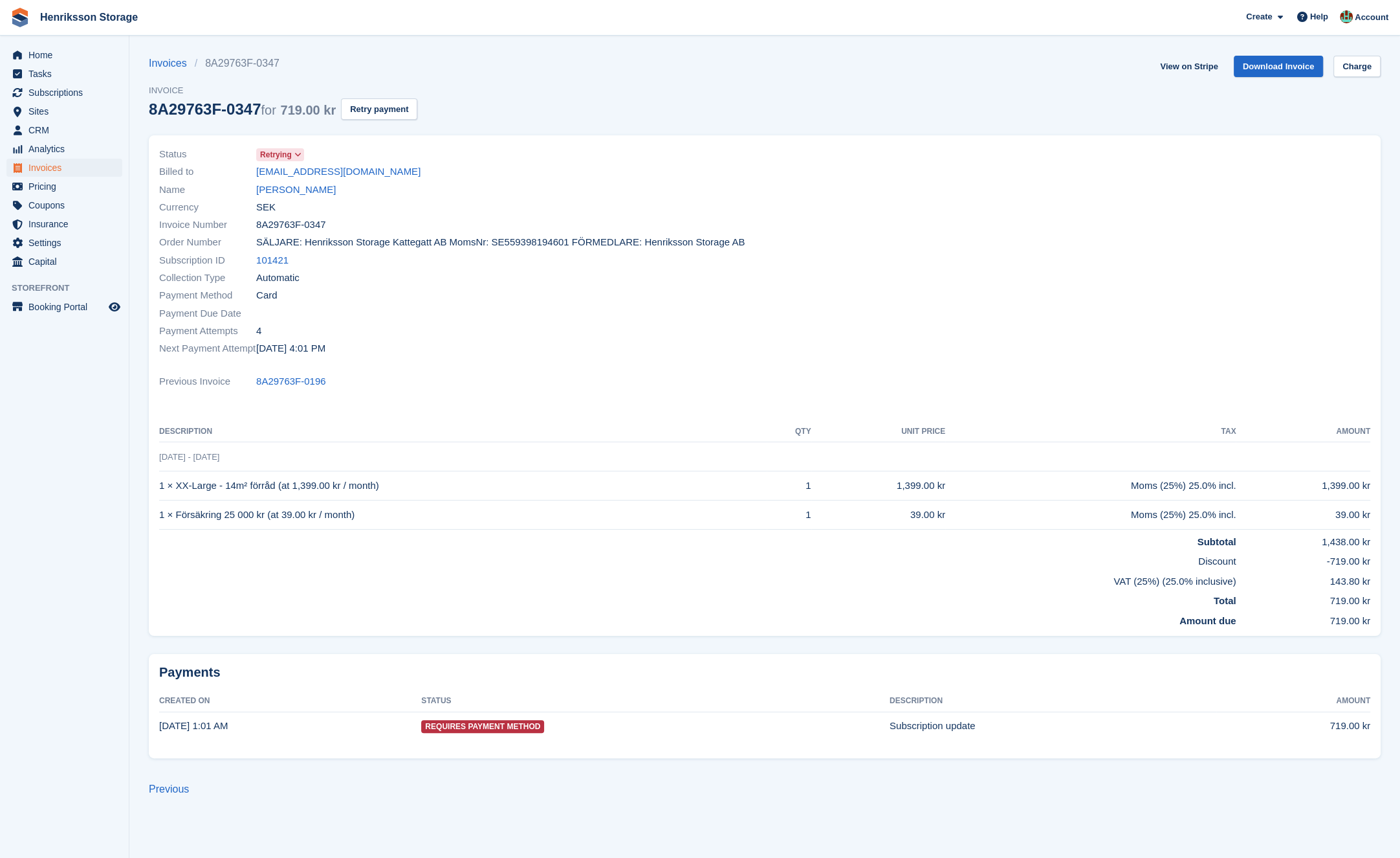
click at [153, 155] on div "Status Retrying Billed to aalgreet@gmail.com Name Alaa Aldin Algreet Currency S…" at bounding box center [764, 386] width 1232 height 501
click at [156, 153] on div "Status Retrying Billed to aalgreet@gmail.com Name Alaa Aldin Algreet Currency S…" at bounding box center [458, 251] width 614 height 227
drag, startPoint x: 159, startPoint y: 152, endPoint x: 370, endPoint y: 394, distance: 321.1
click at [370, 394] on div "Status Retrying Billed to aalgreet@gmail.com Name Alaa Aldin Algreet Currency S…" at bounding box center [764, 386] width 1232 height 501
click at [368, 387] on div "Previous Invoice 8A29763F-0196" at bounding box center [765, 381] width 1211 height 17
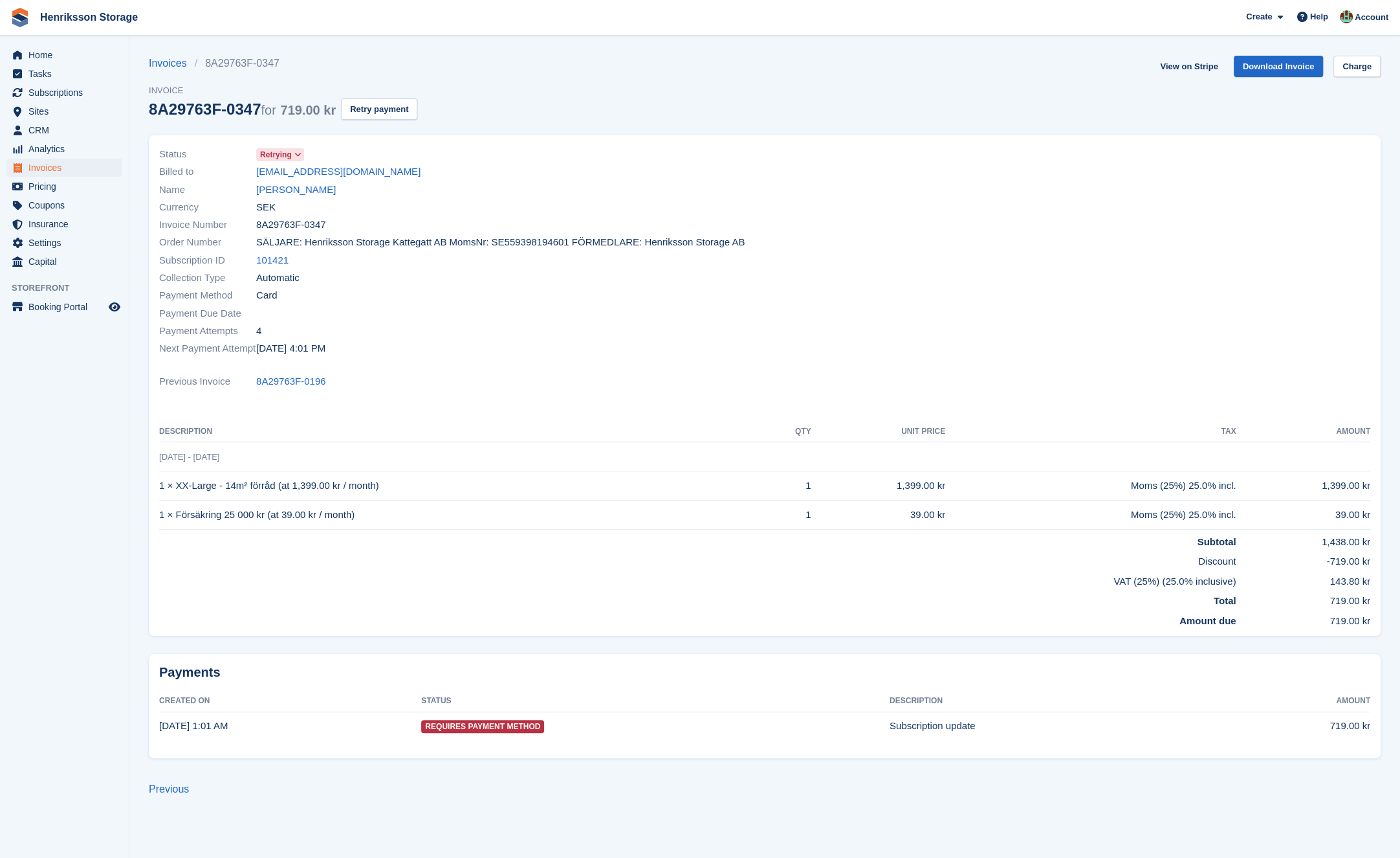
click at [361, 306] on div "Payment Due Date" at bounding box center [459, 313] width 598 height 17
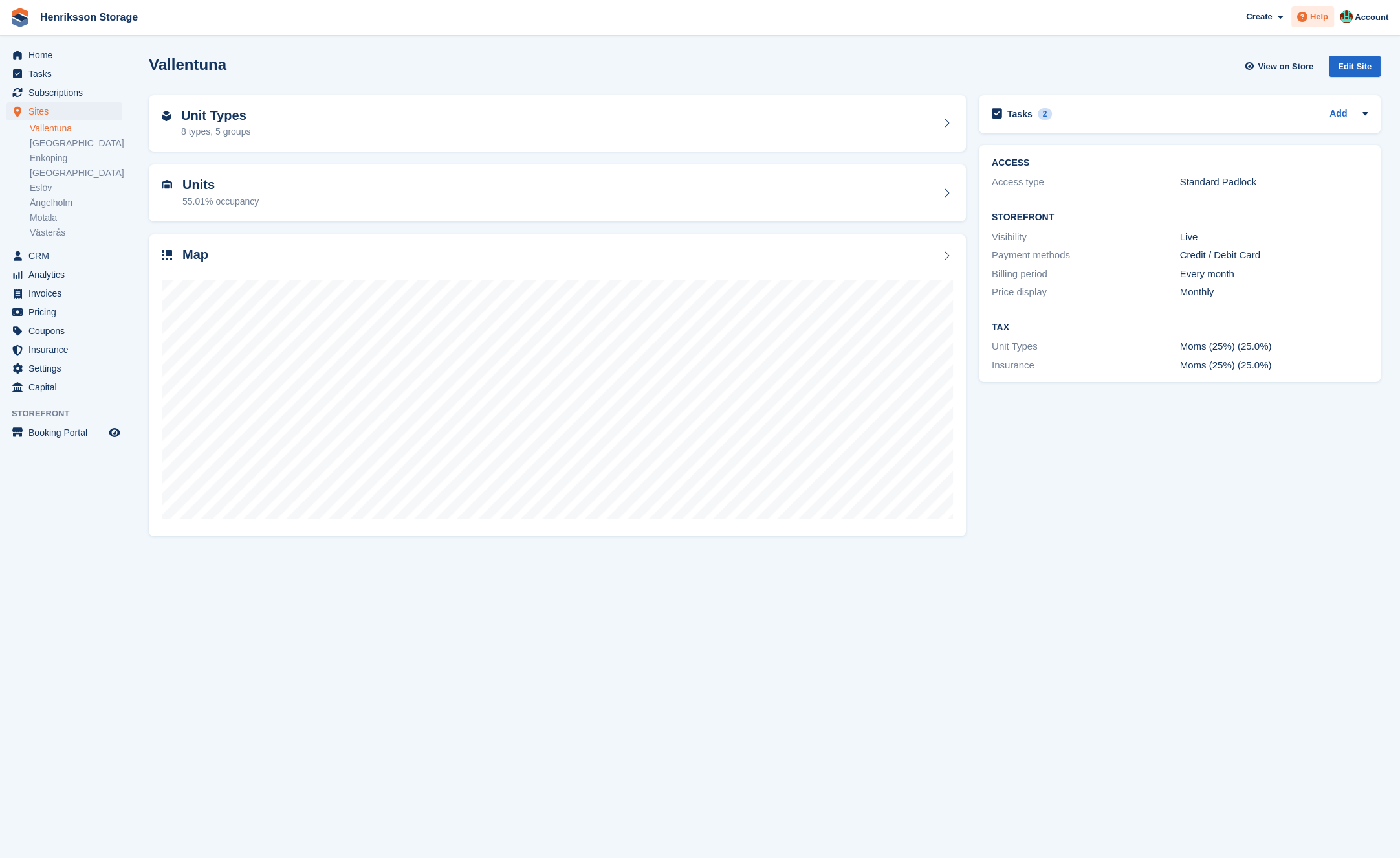
click at [1325, 20] on span "Help" at bounding box center [1319, 16] width 18 height 13
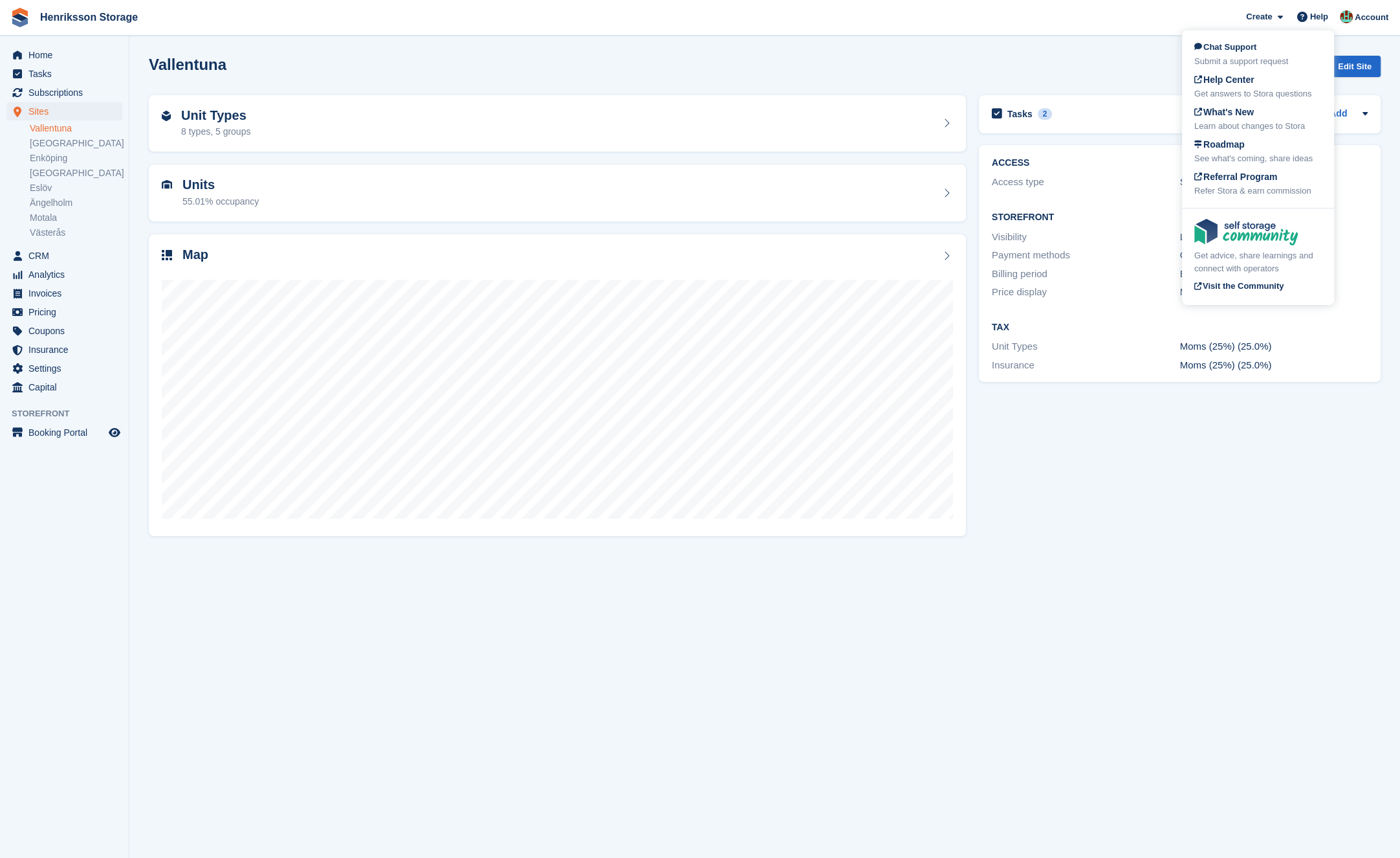
click at [1286, 57] on div "Submit a support request" at bounding box center [1258, 61] width 127 height 13
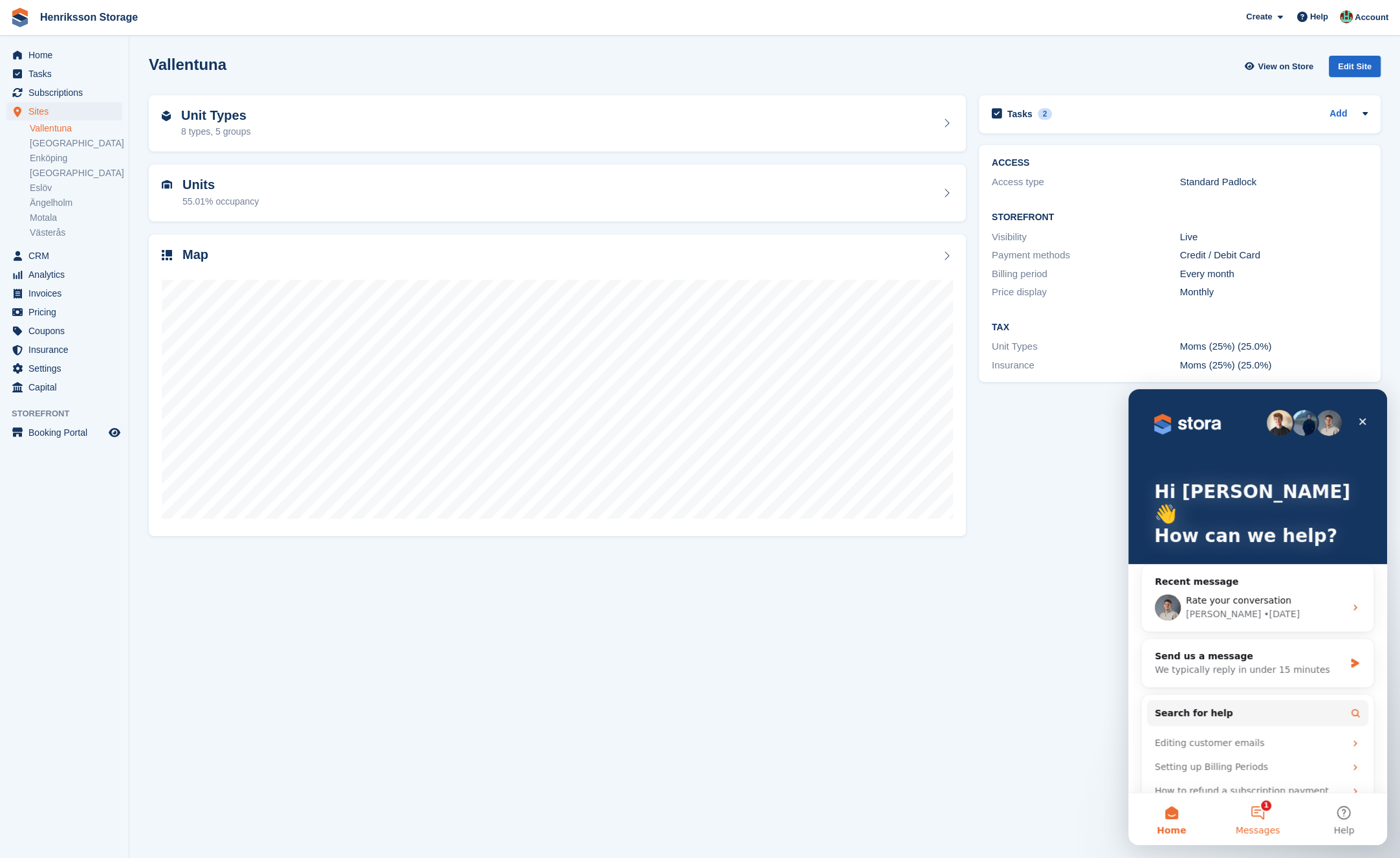
click at [1277, 804] on button "1 Messages" at bounding box center [1258, 818] width 86 height 51
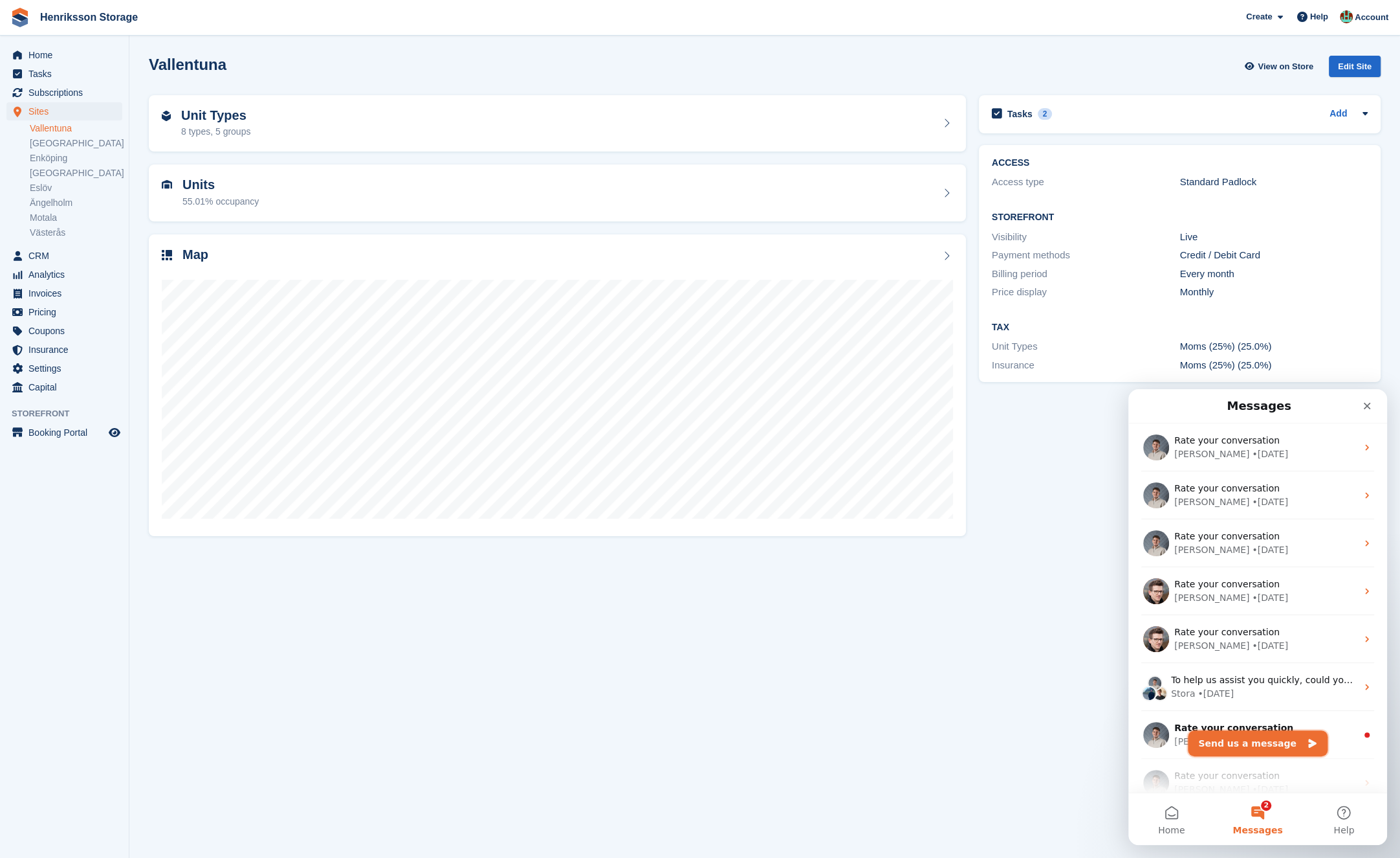
click at [1254, 747] on button "Send us a message" at bounding box center [1257, 743] width 140 height 26
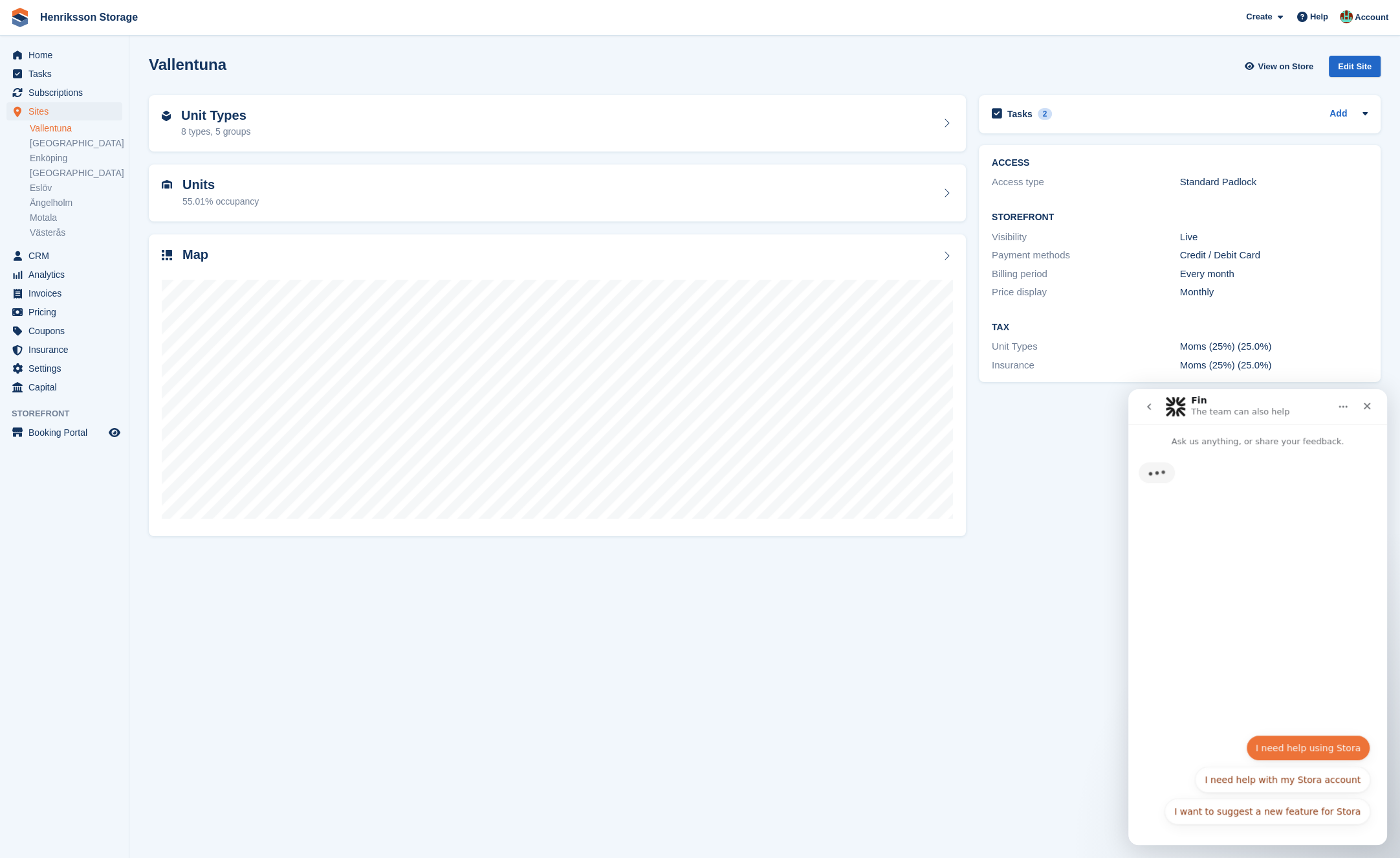
click at [1298, 745] on button "I need help using Stora" at bounding box center [1308, 747] width 124 height 26
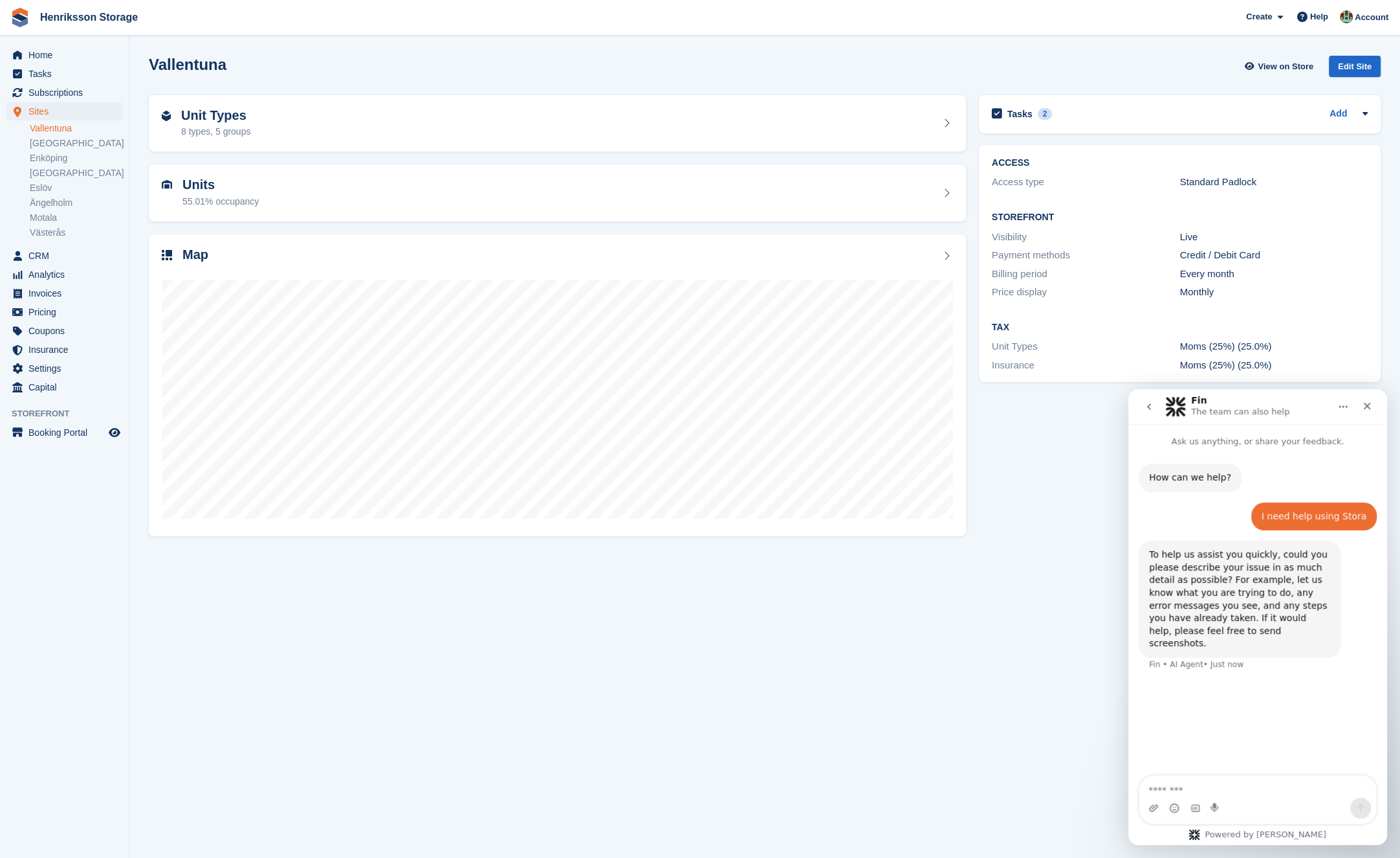
click at [1218, 786] on textarea "Message…" at bounding box center [1258, 786] width 237 height 22
type textarea "**********"
click at [1193, 791] on textarea "Message…" at bounding box center [1259, 786] width 238 height 22
click at [1193, 784] on textarea "******" at bounding box center [1259, 786] width 238 height 22
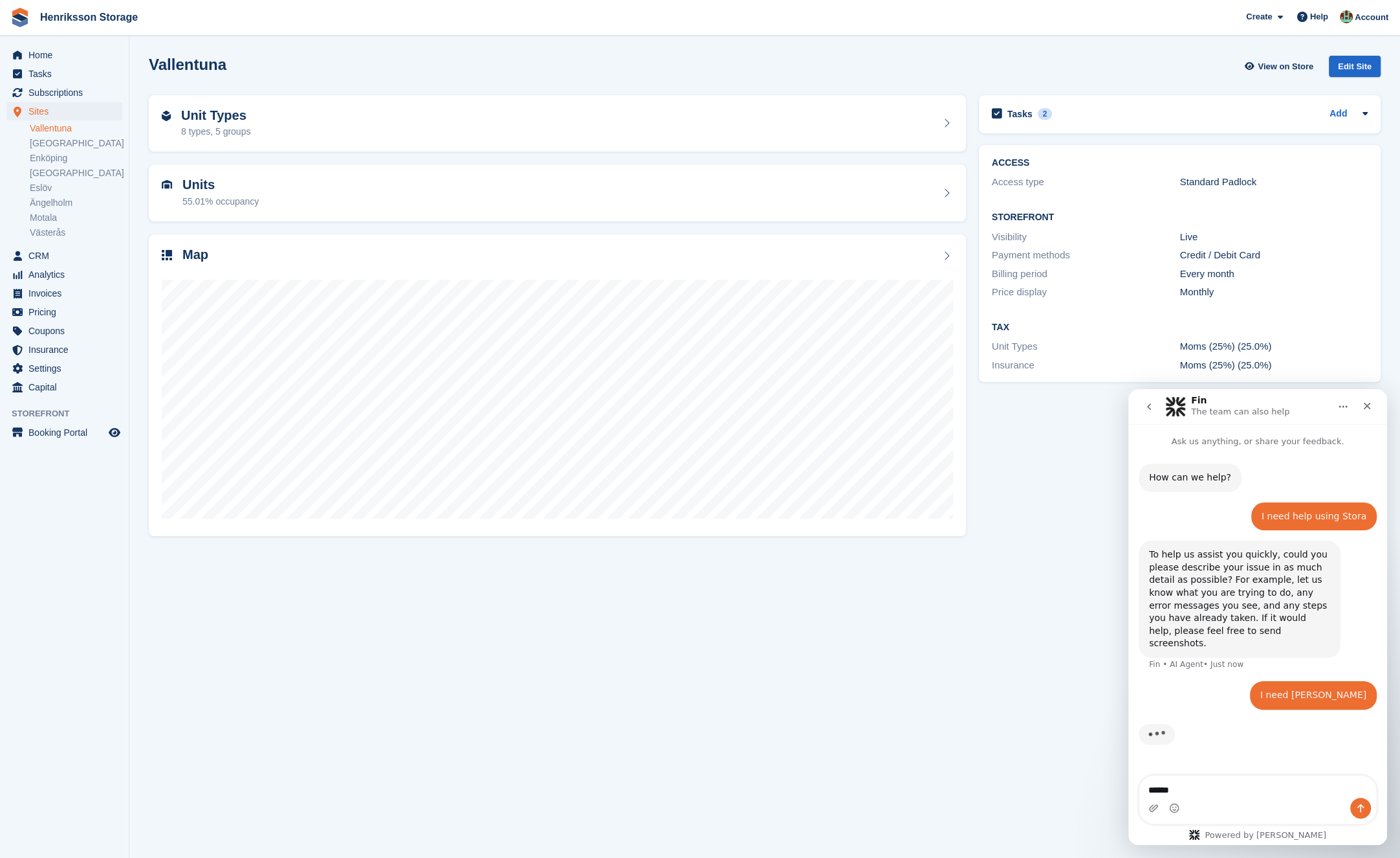
click at [1193, 784] on textarea "******" at bounding box center [1259, 786] width 238 height 22
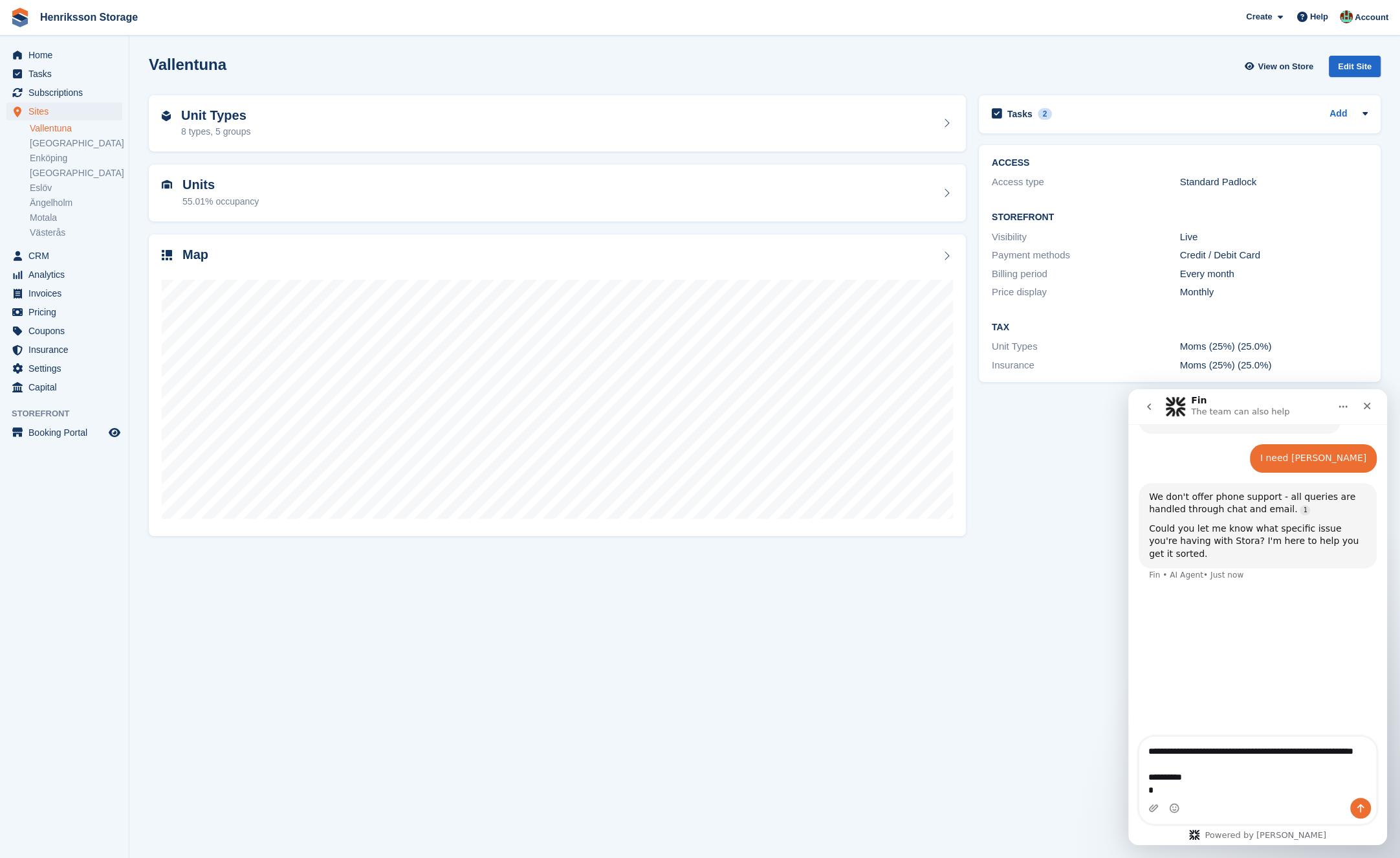
scroll to position [222, 0]
type textarea "**********"
click at [1171, 749] on textarea "**********" at bounding box center [1259, 761] width 238 height 74
click at [1254, 749] on textarea "**********" at bounding box center [1259, 761] width 238 height 74
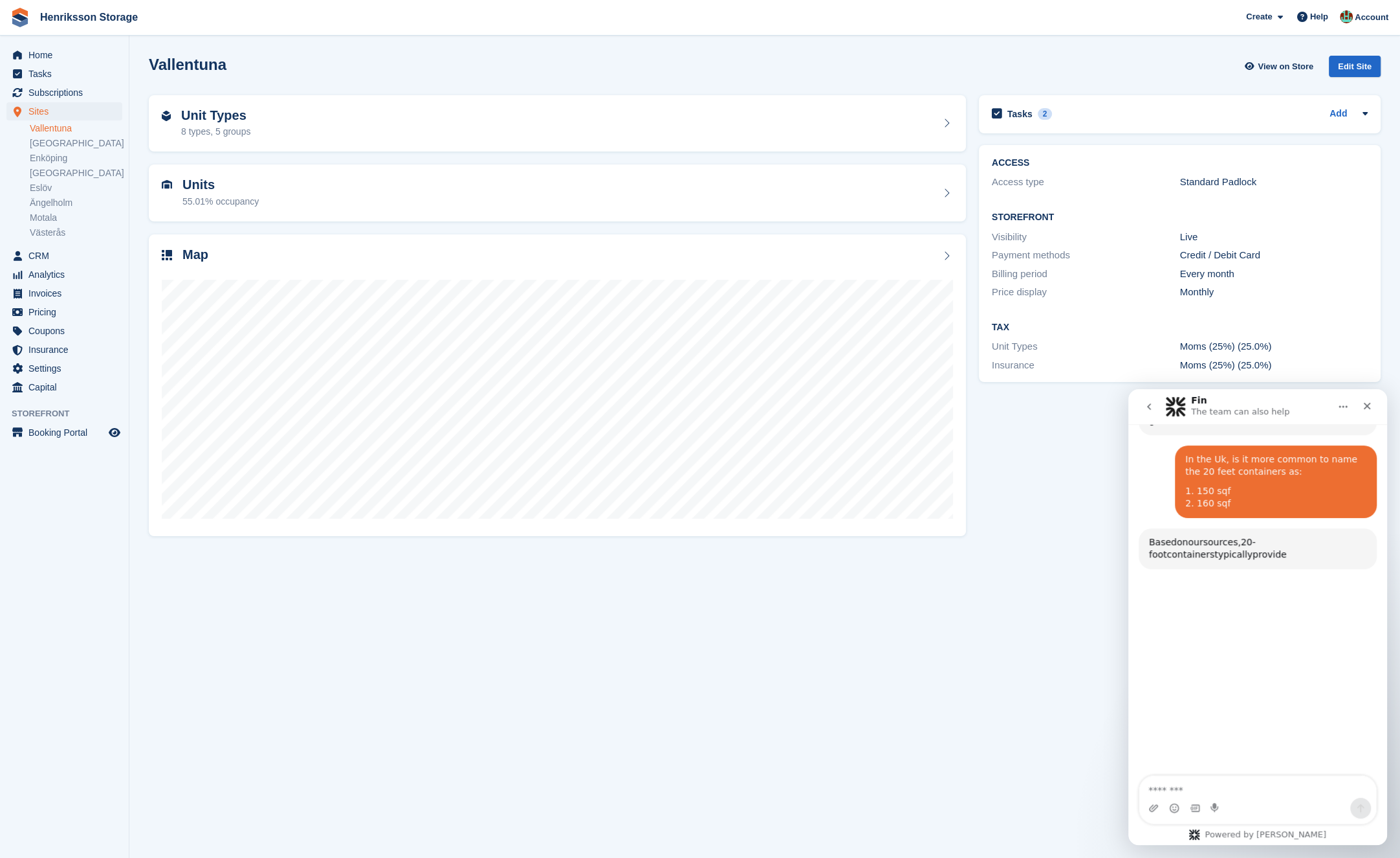
scroll to position [369, 0]
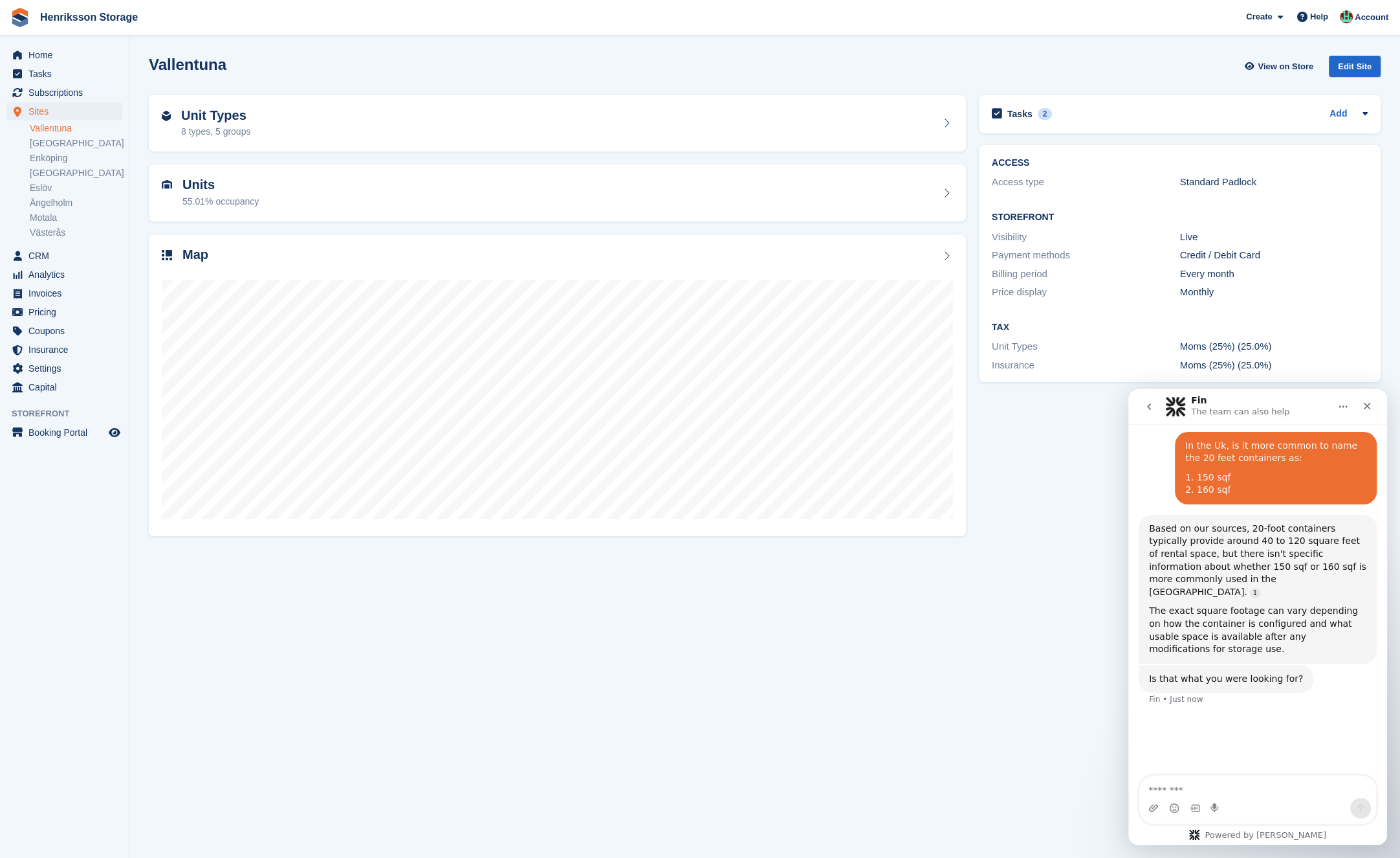
click at [1176, 782] on textarea "Message…" at bounding box center [1259, 786] width 238 height 22
click at [1172, 702] on div "How can we help? Fin • AI Agent • 1m ago I need help using [PERSON_NAME] • 1m a…" at bounding box center [1257, 425] width 259 height 698
click at [1178, 788] on textarea "Message…" at bounding box center [1259, 786] width 238 height 22
type textarea "**"
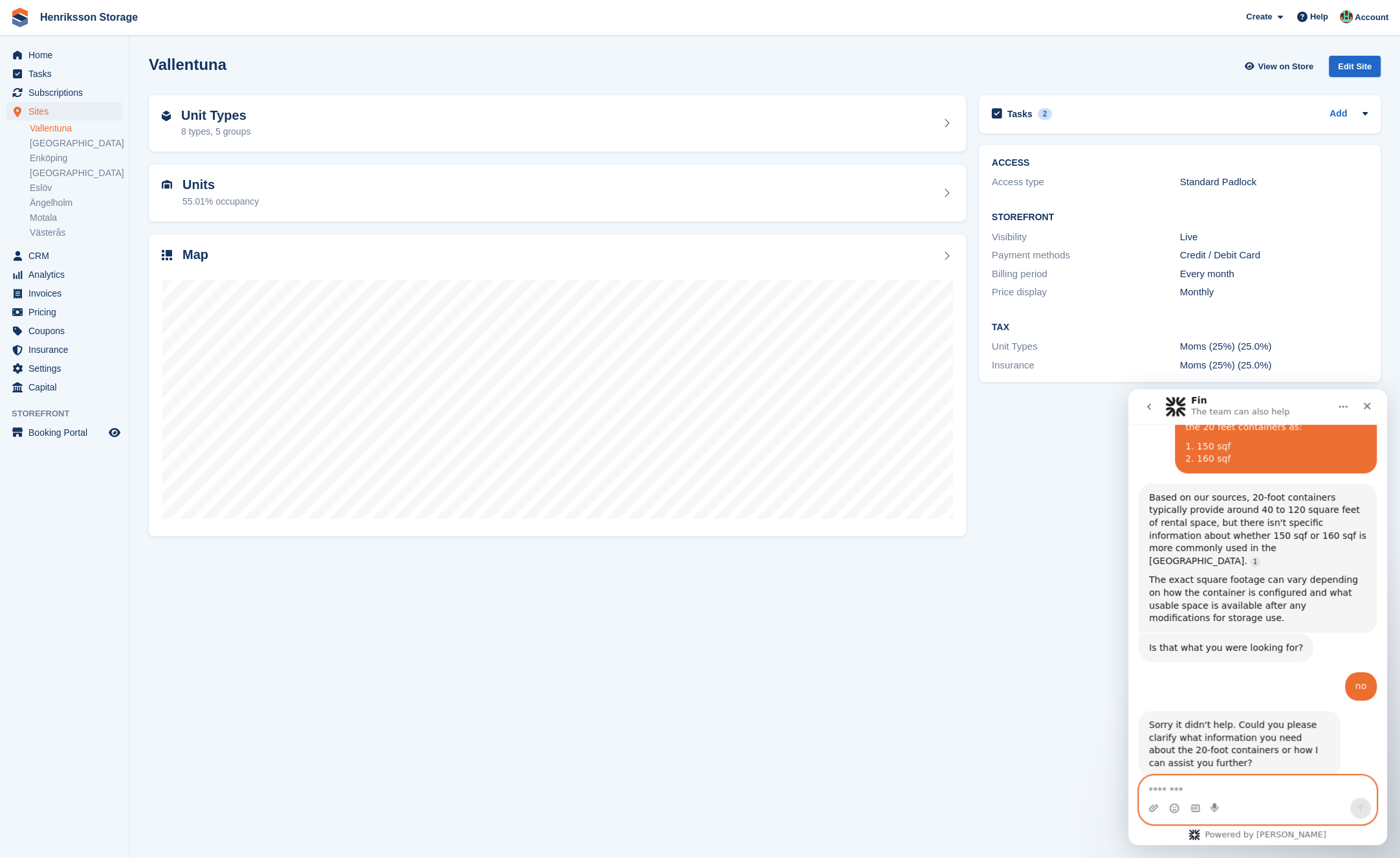
scroll to position [405, 0]
click at [1220, 798] on div "Intercom messenger" at bounding box center [1258, 799] width 237 height 48
type textarea "**********"
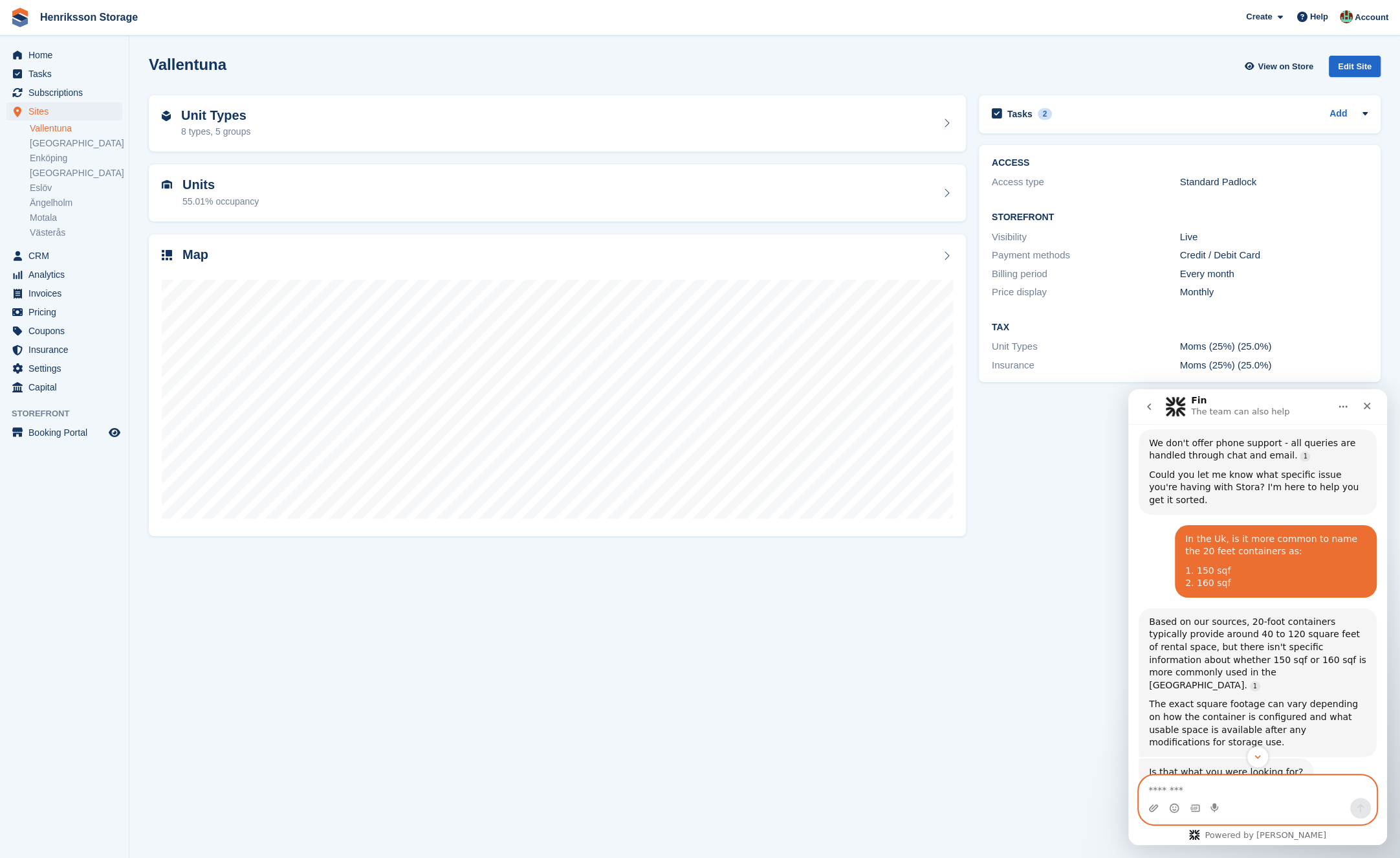
scroll to position [266, 0]
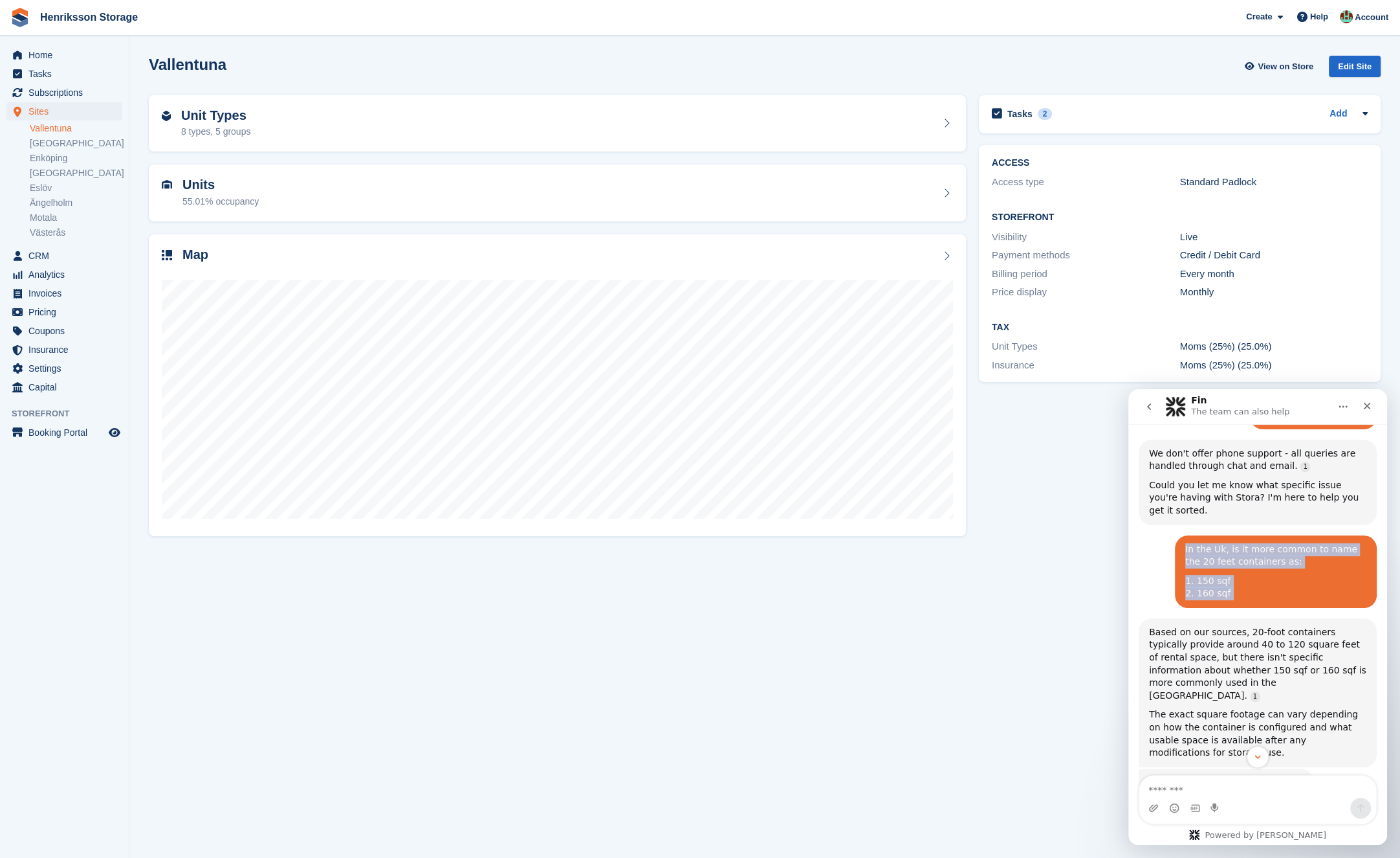
drag, startPoint x: 1244, startPoint y: 587, endPoint x: 1169, endPoint y: 538, distance: 89.6
click at [1175, 538] on div "In the Uk, is it more common to name the 20 feet containers as: 1. 150 sqf 2. 1…" at bounding box center [1276, 571] width 202 height 72
copy div "In the Uk, is it more common to name the 20 feet containers as: 1. 150 sqf 2. 1…"
click at [1158, 596] on div "In the Uk, is it more common to name the 20 feet containers as: 1. 150 sqf 2. 1…" at bounding box center [1258, 577] width 238 height 83
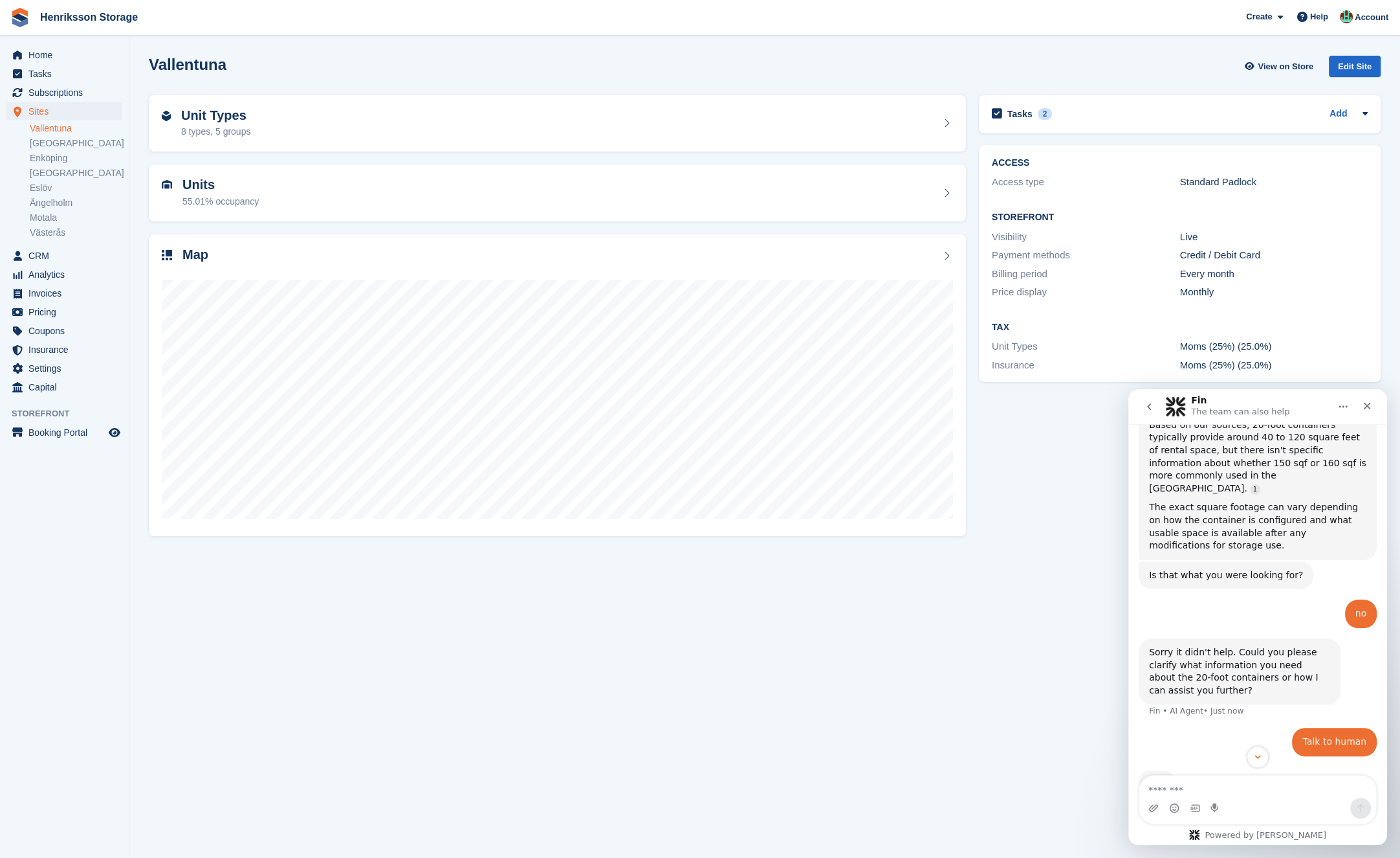
scroll to position [486, 0]
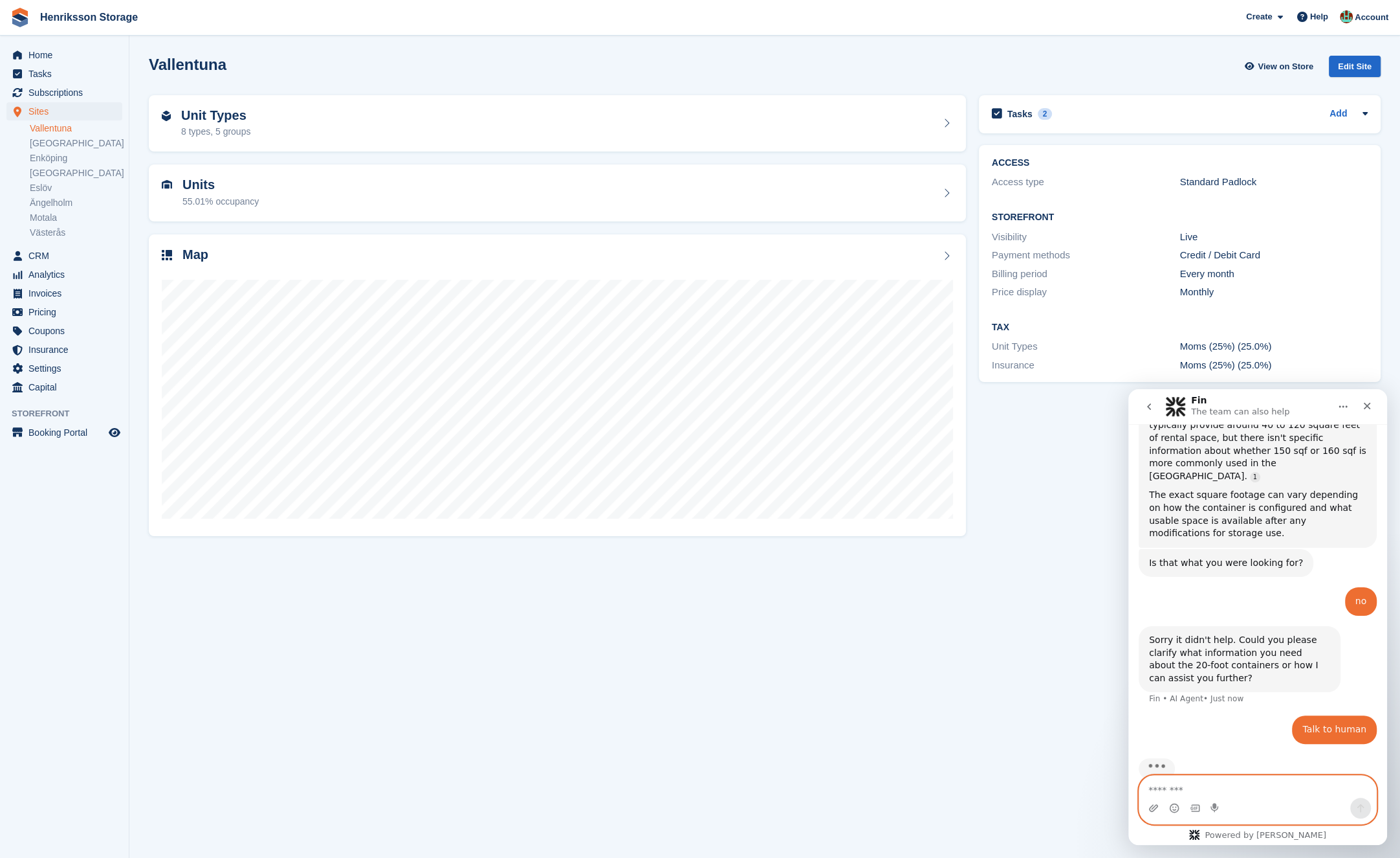
click at [1195, 785] on textarea "Message…" at bounding box center [1259, 786] width 238 height 22
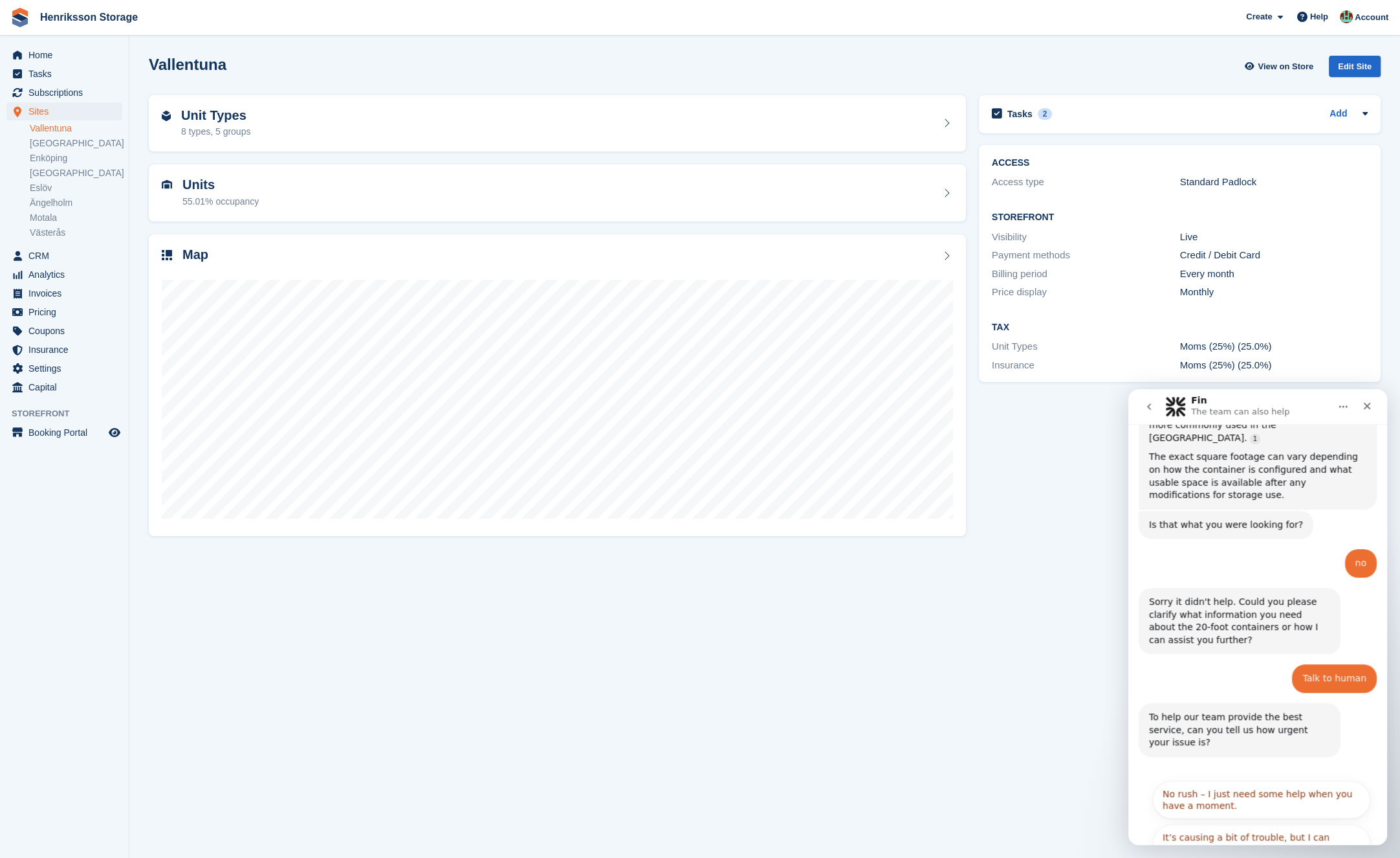
scroll to position [567, 0]
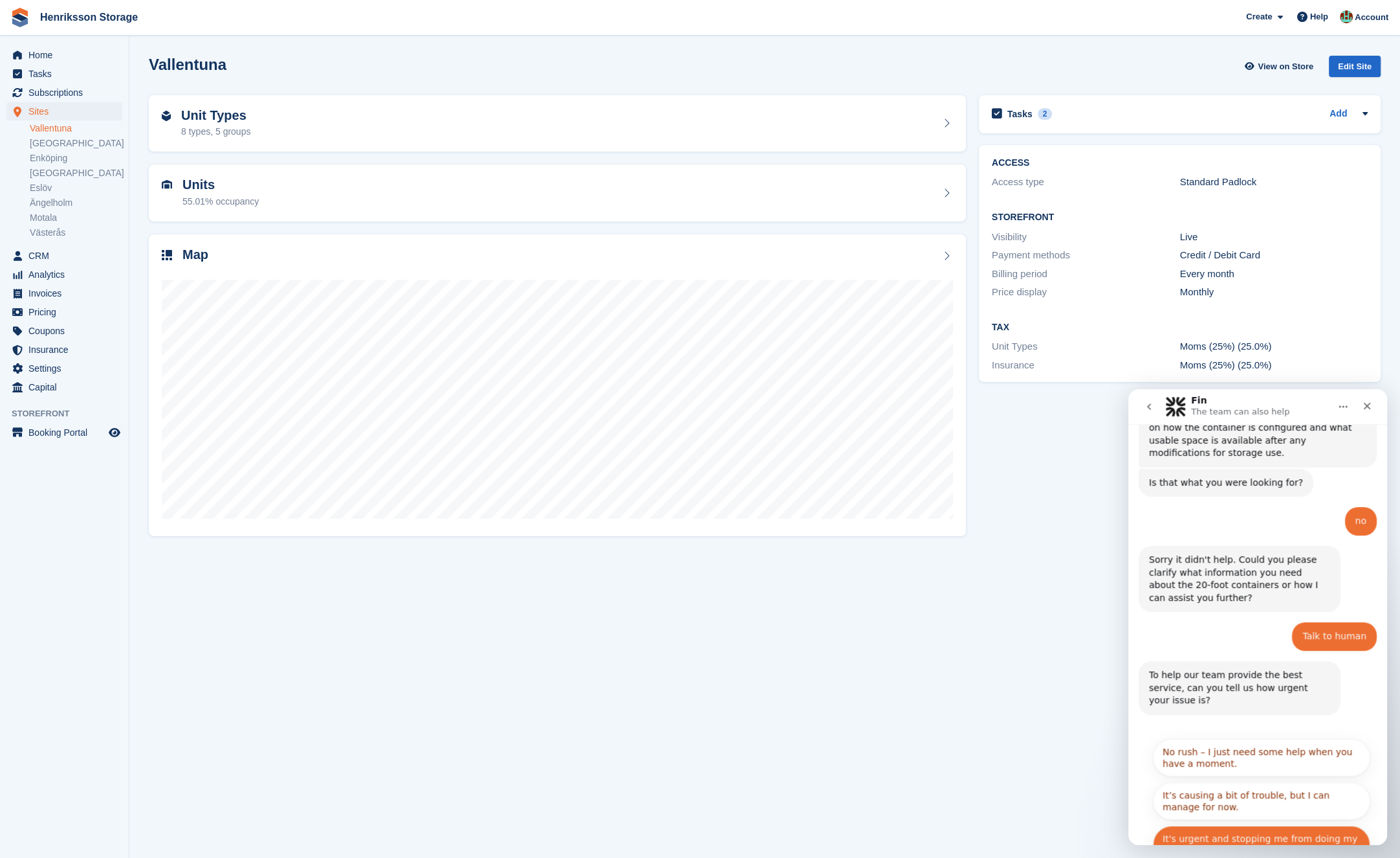
click at [1215, 826] on button "It's urgent and stopping me from doing my work." at bounding box center [1261, 844] width 217 height 38
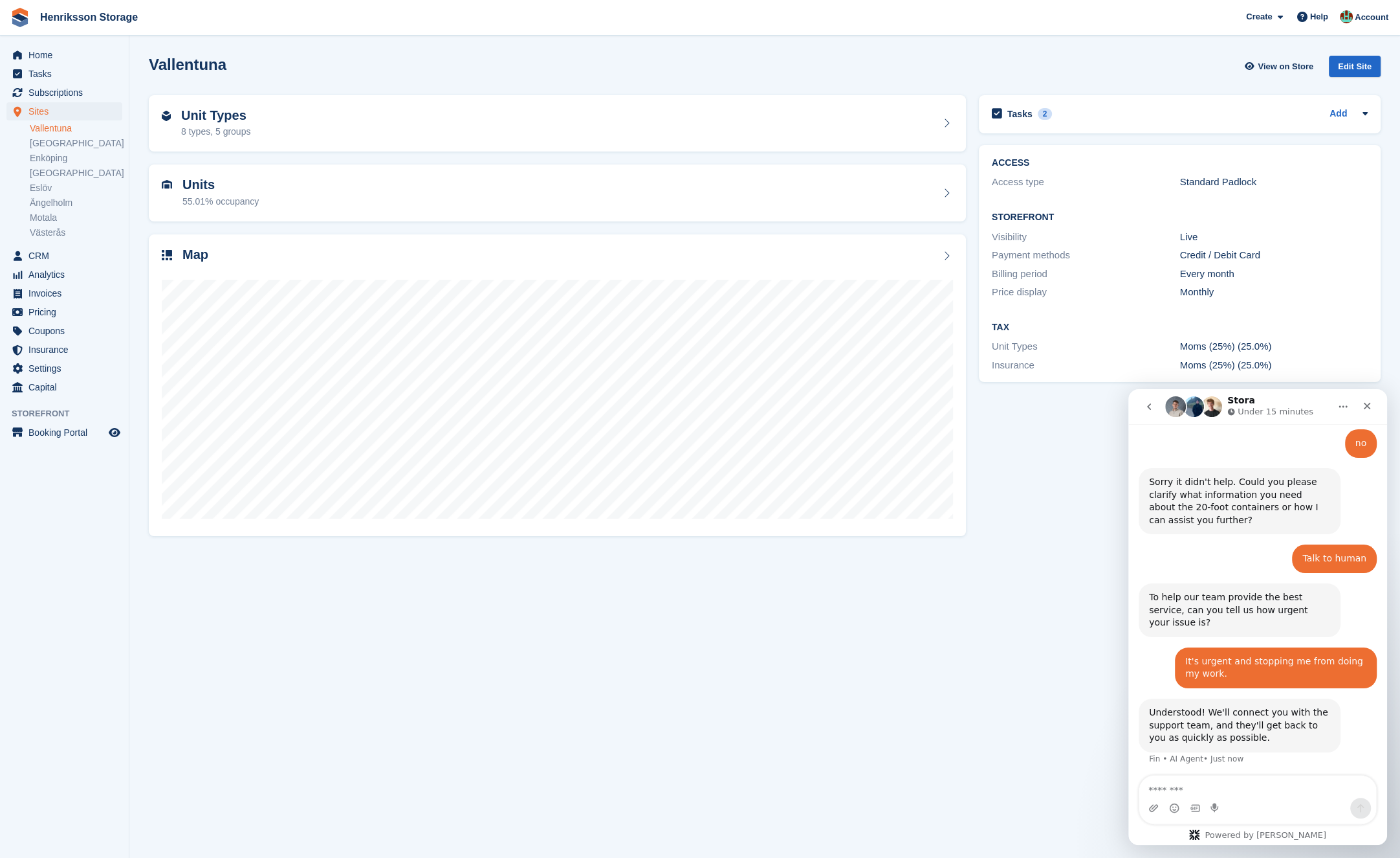
scroll to position [646, 0]
click at [1213, 796] on textarea "Message…" at bounding box center [1258, 786] width 237 height 22
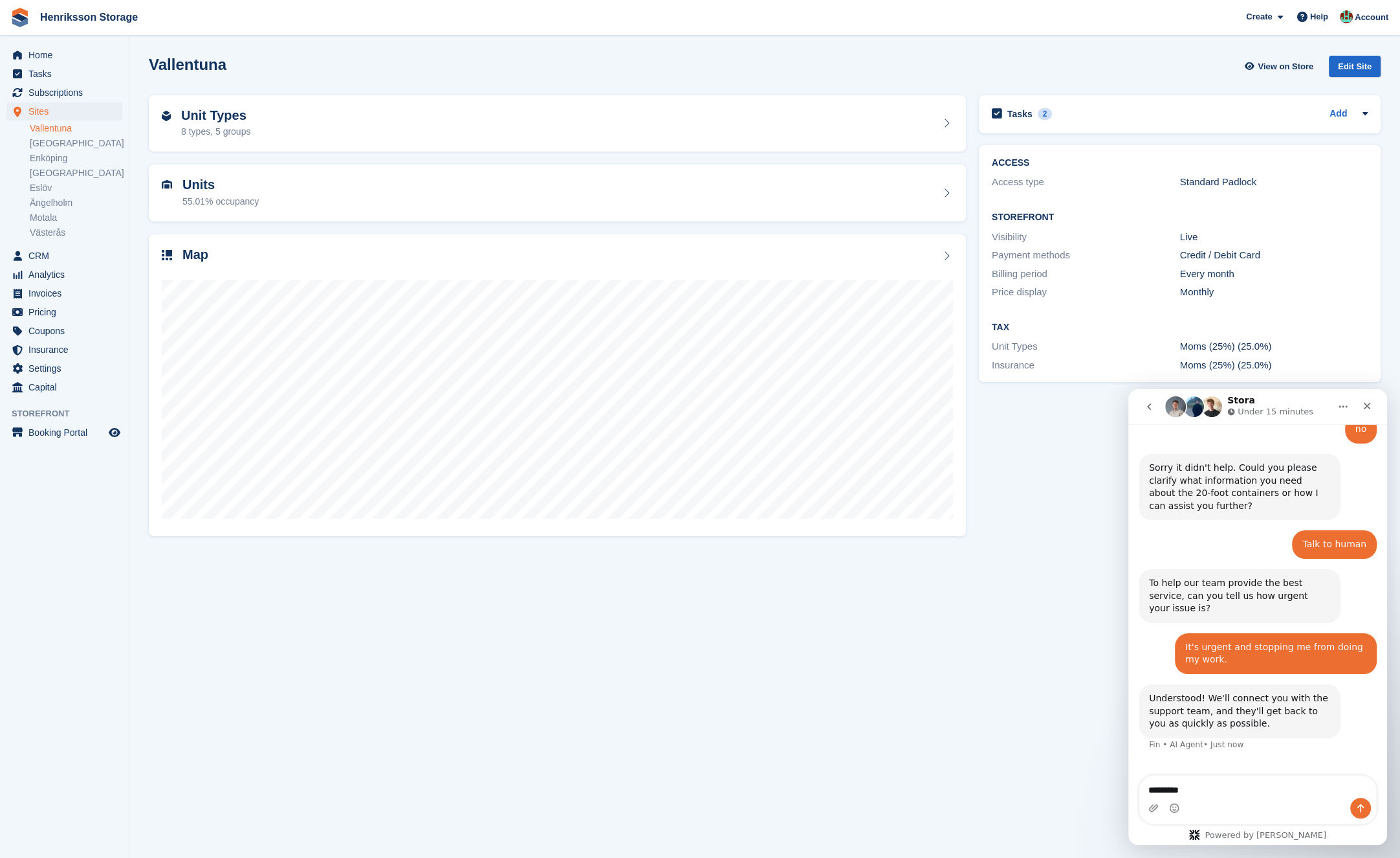
type textarea "**********"
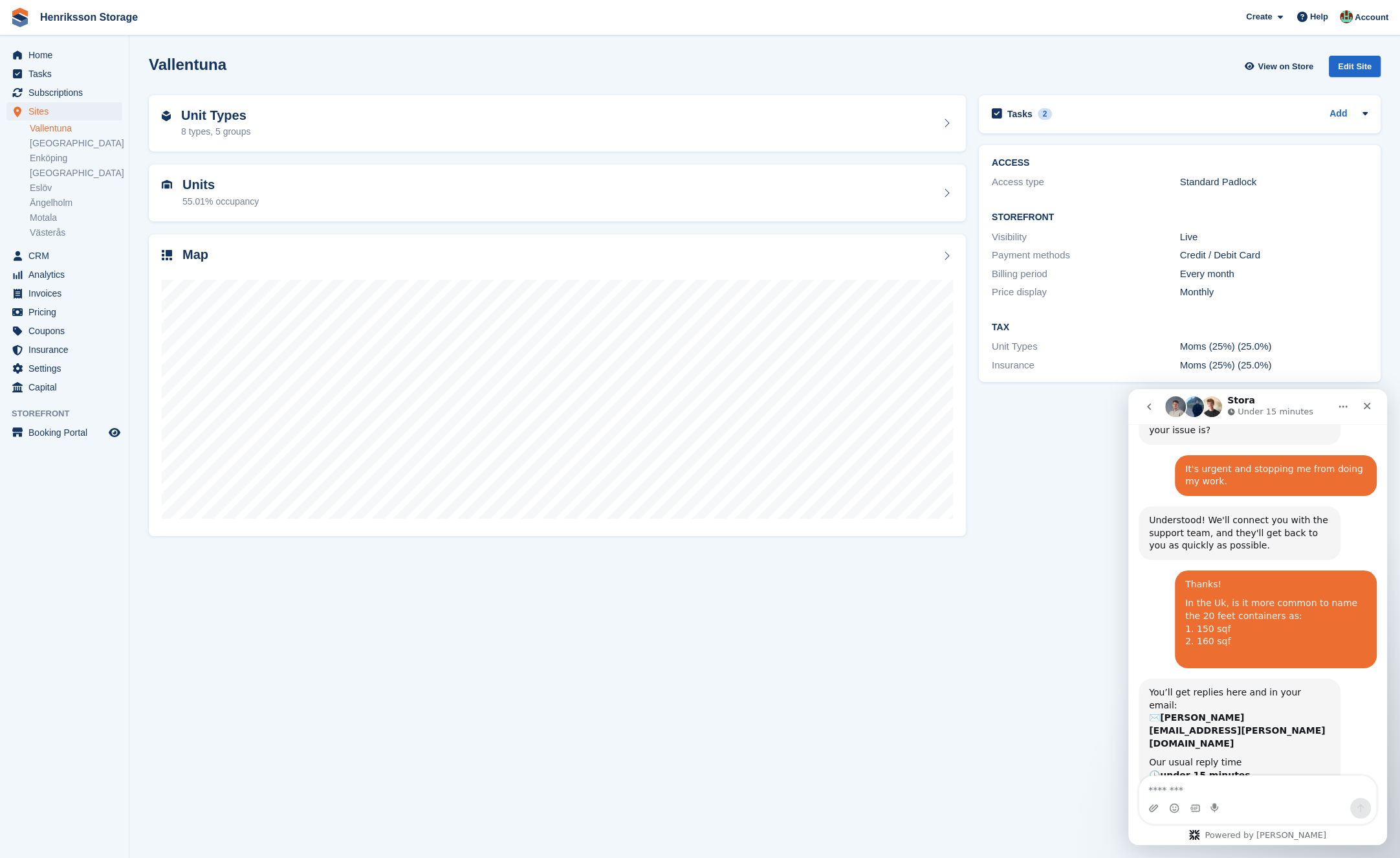
scroll to position [837, 0]
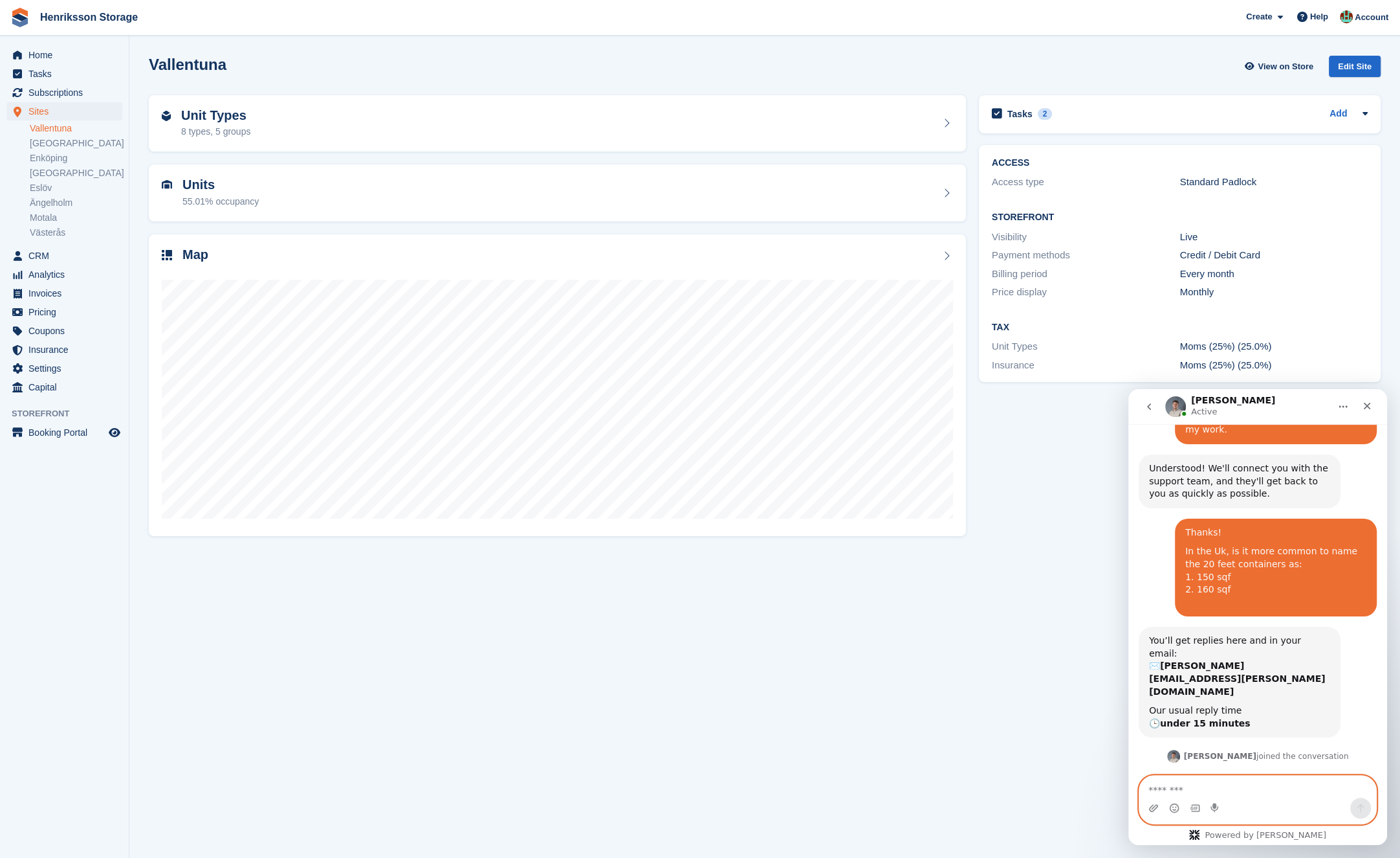
click at [1177, 791] on textarea "Message…" at bounding box center [1258, 786] width 237 height 22
type textarea "**********"
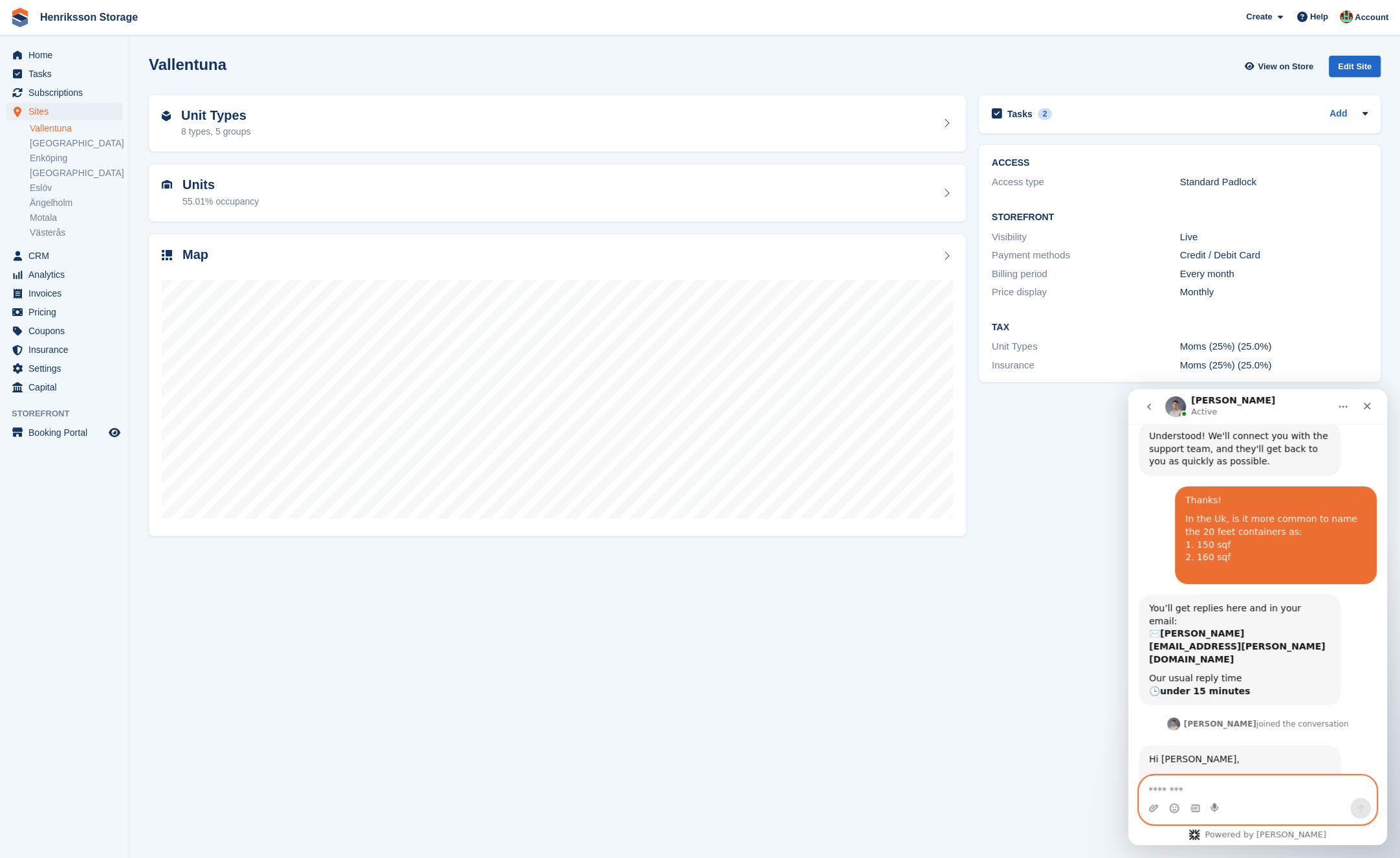
scroll to position [927, 0]
